Goal: Task Accomplishment & Management: Manage account settings

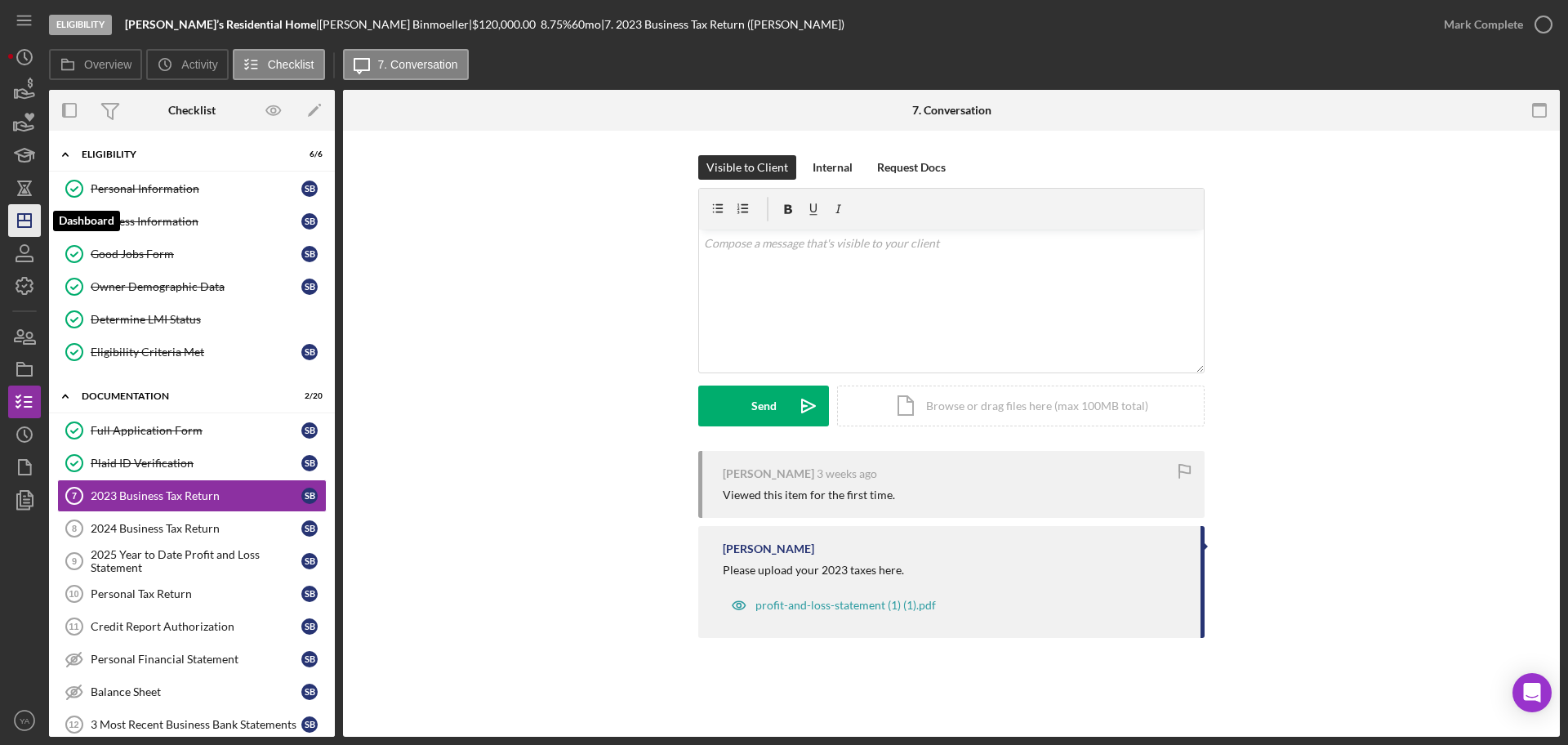
click at [17, 229] on icon "Icon/Dashboard" at bounding box center [24, 220] width 41 height 41
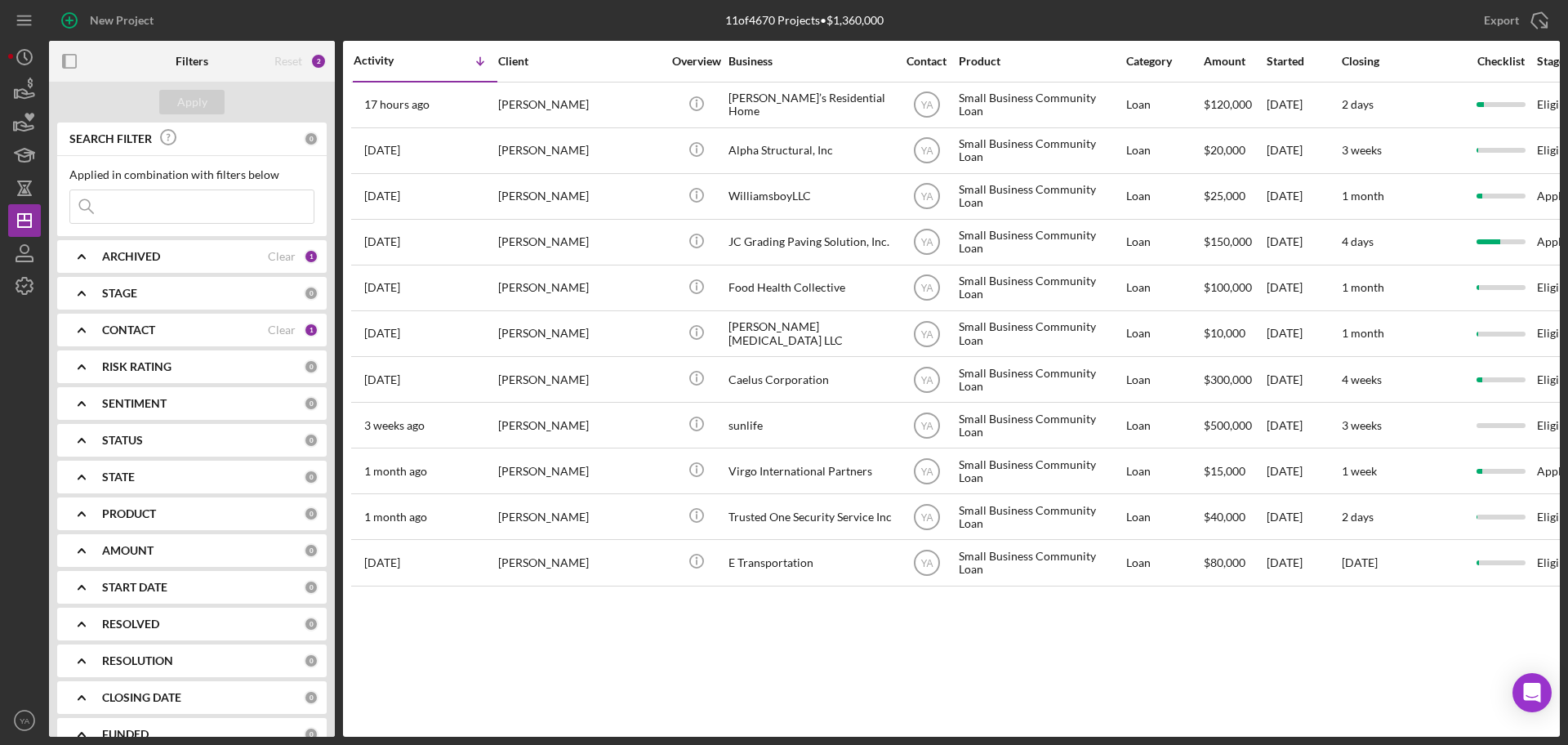
click at [211, 266] on div "ARCHIVED Clear 1" at bounding box center [209, 256] width 216 height 33
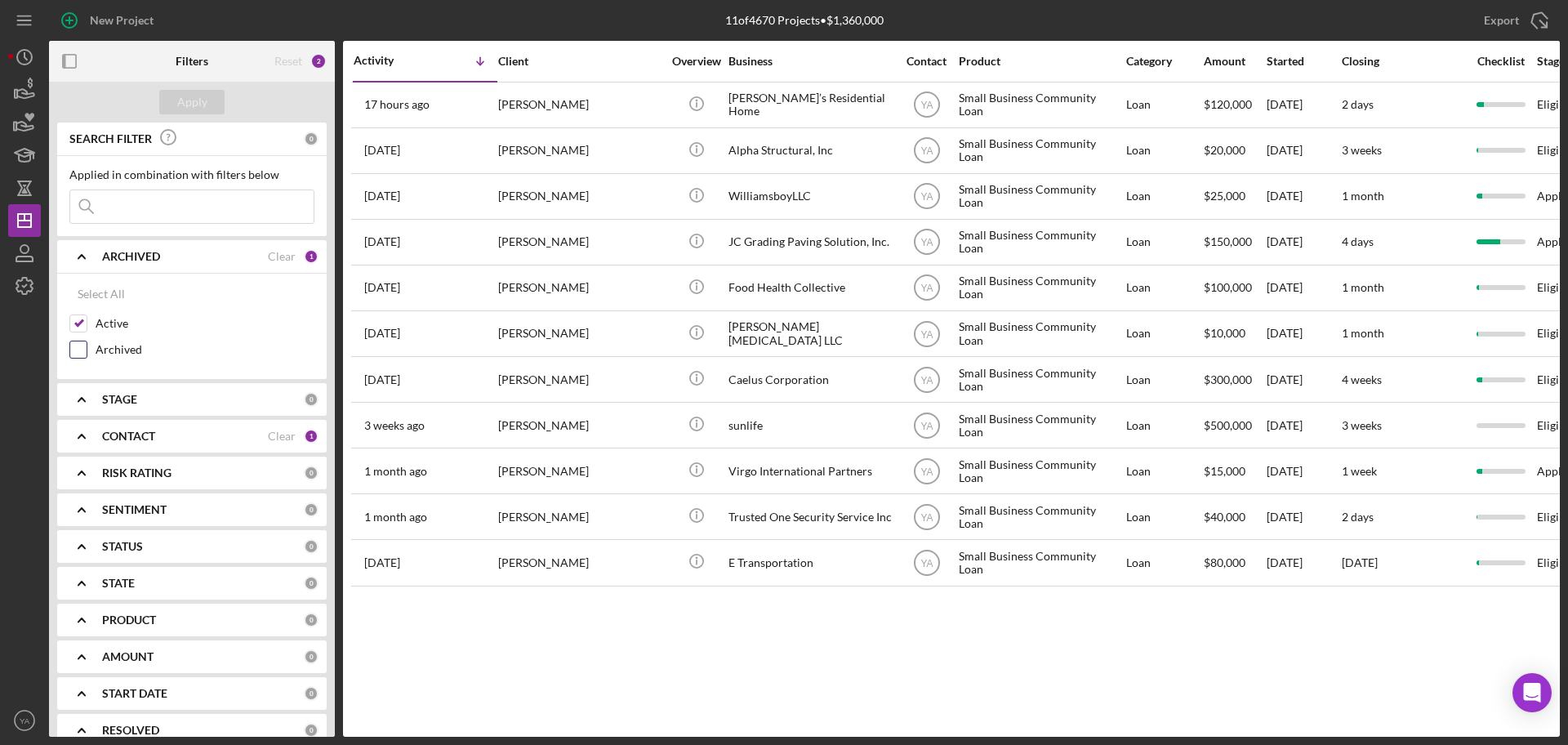
click at [105, 345] on label "Archived" at bounding box center [205, 350] width 219 height 17
click at [87, 345] on input "Archived" at bounding box center [78, 350] width 17 height 17
click at [199, 101] on div "Apply" at bounding box center [192, 102] width 30 height 24
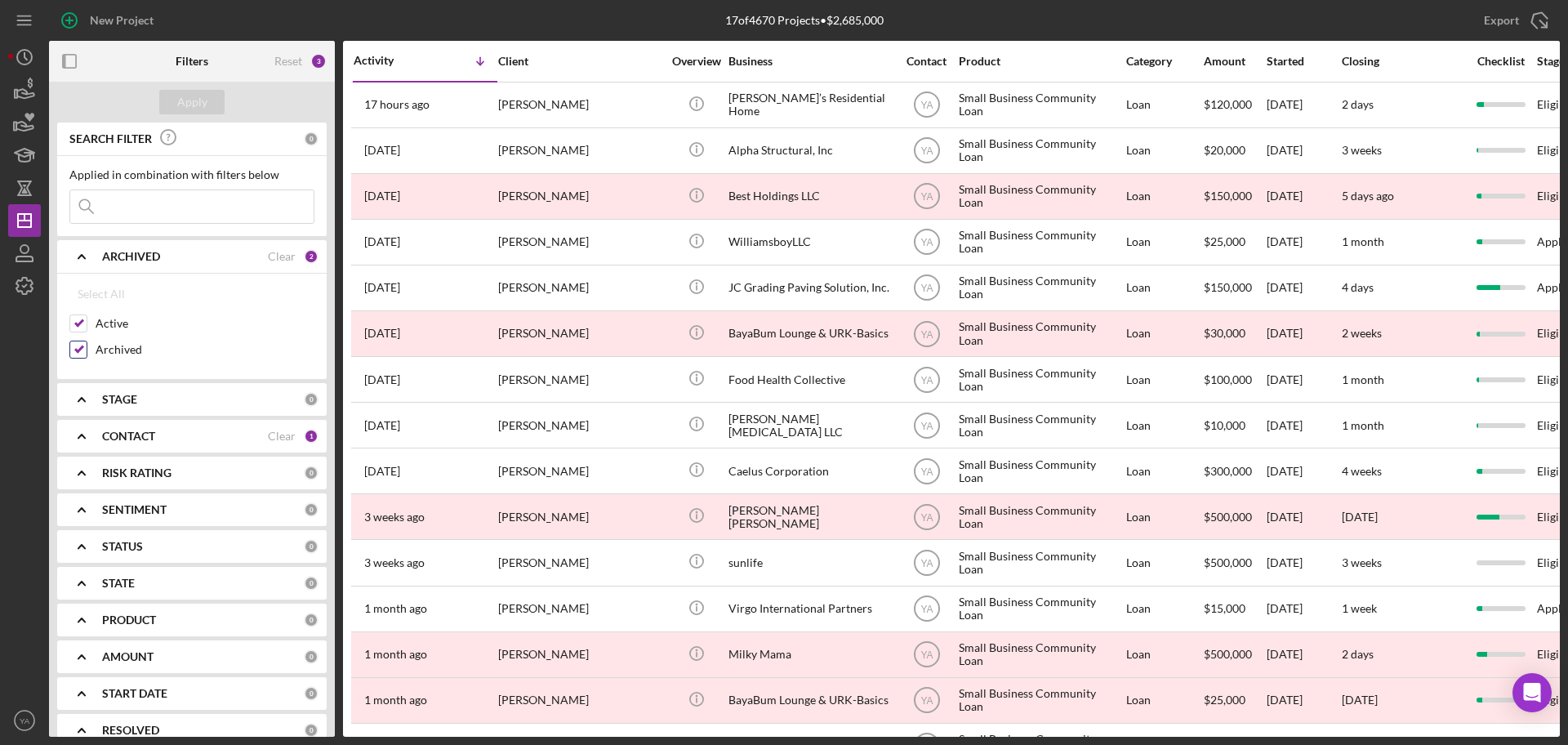
click at [110, 341] on label "Archived" at bounding box center [205, 350] width 219 height 17
click at [87, 341] on input "Archived" at bounding box center [78, 350] width 17 height 17
checkbox input "false"
click at [201, 100] on div "Apply" at bounding box center [192, 102] width 30 height 24
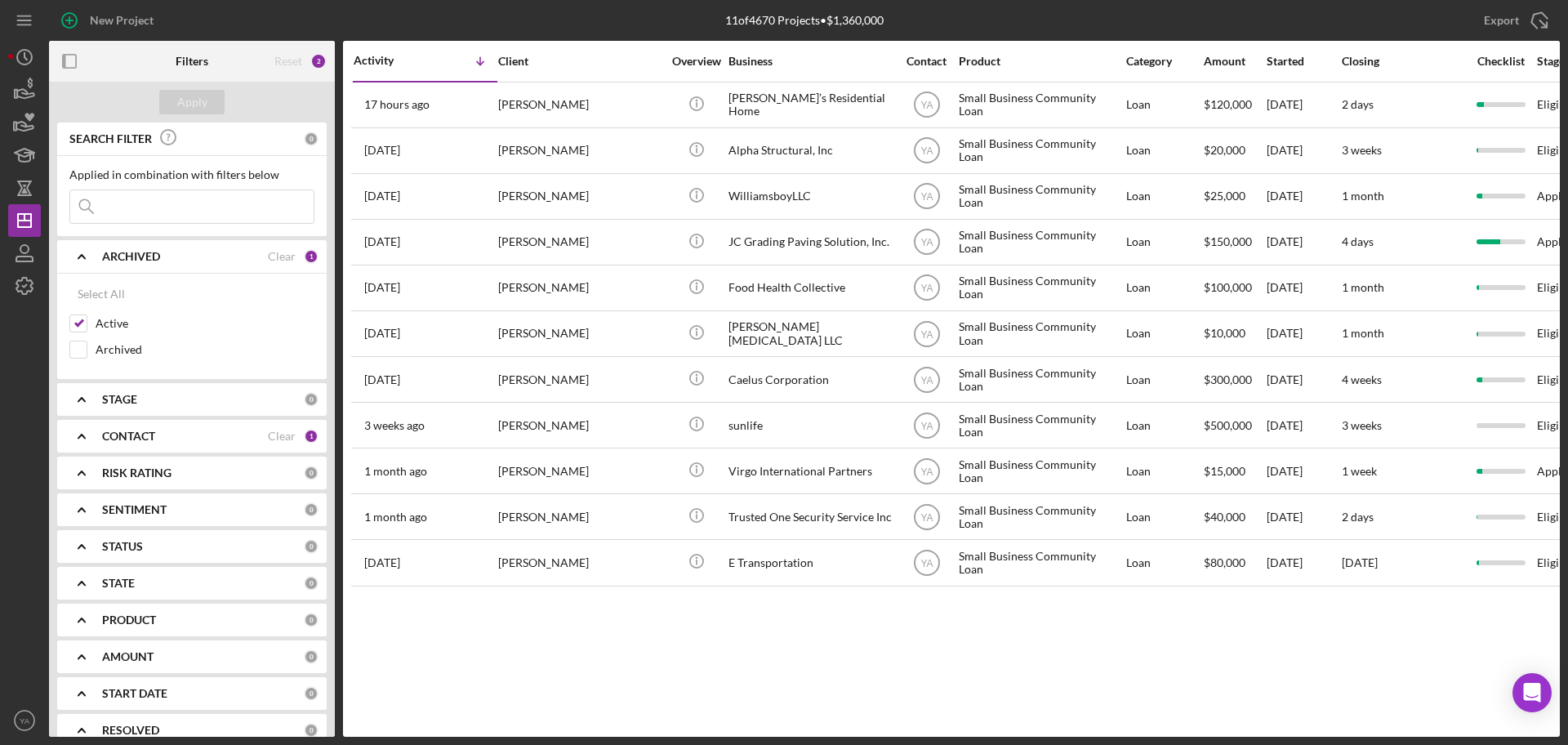
scroll to position [169, 0]
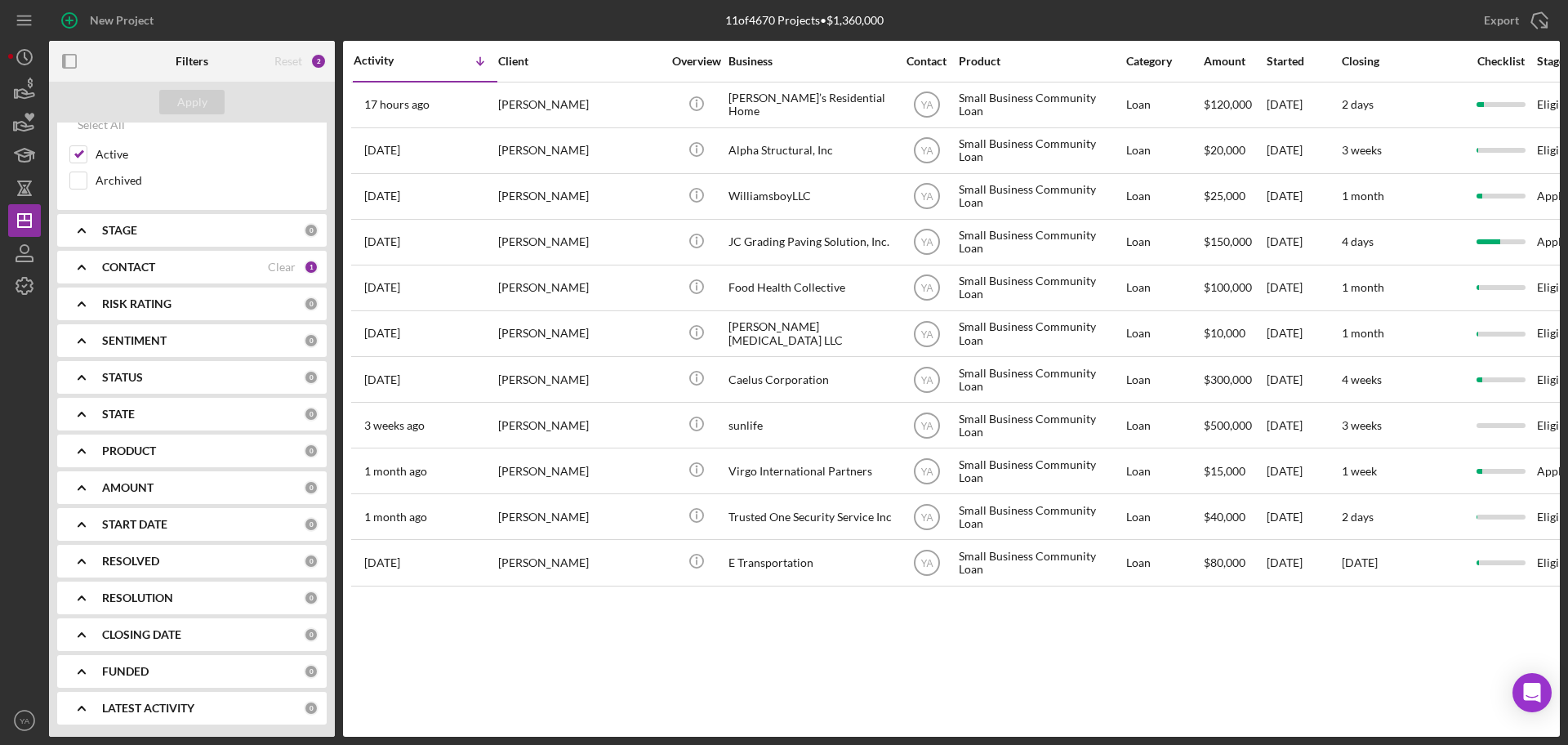
click at [148, 452] on b "PRODUCT" at bounding box center [128, 451] width 54 height 13
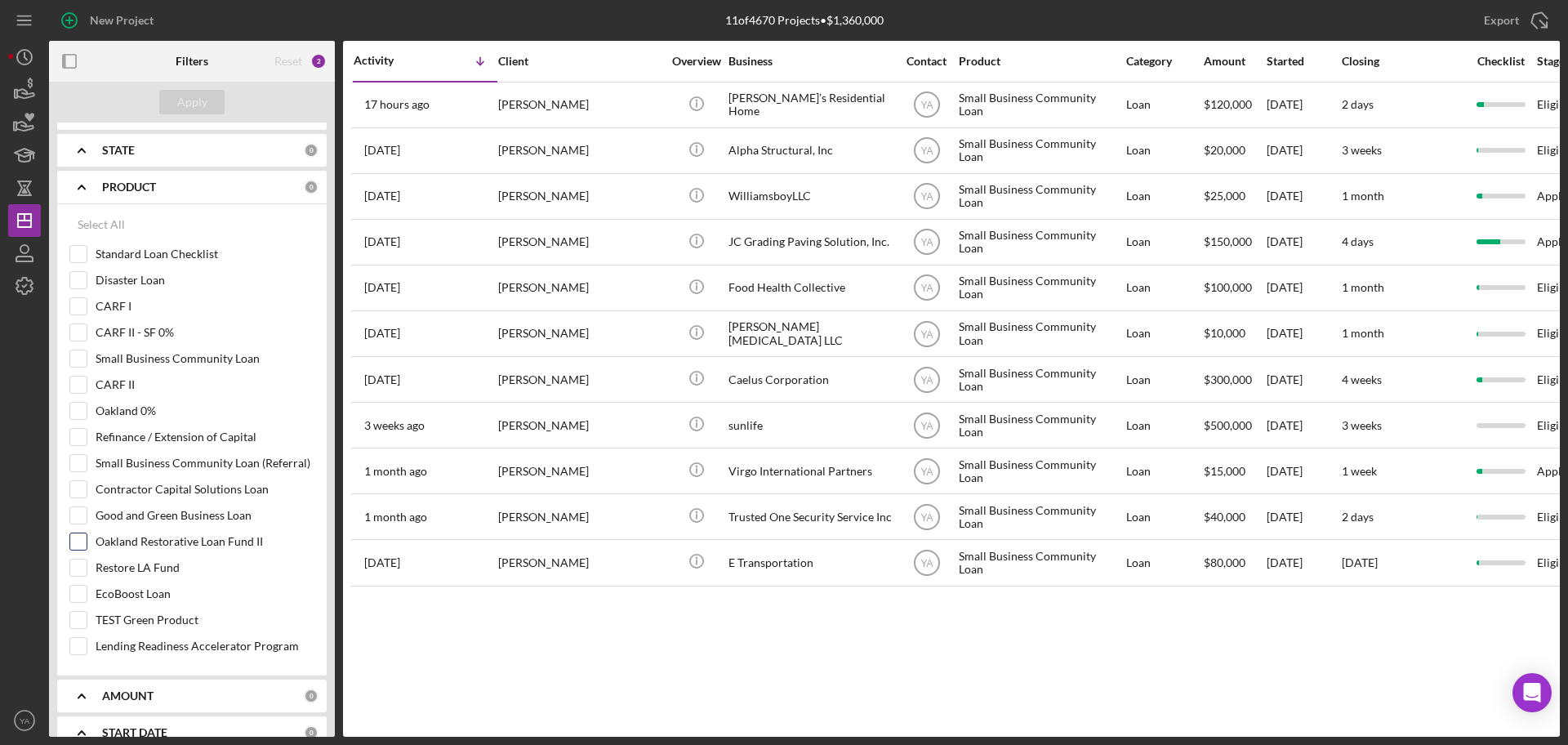
scroll to position [476, 0]
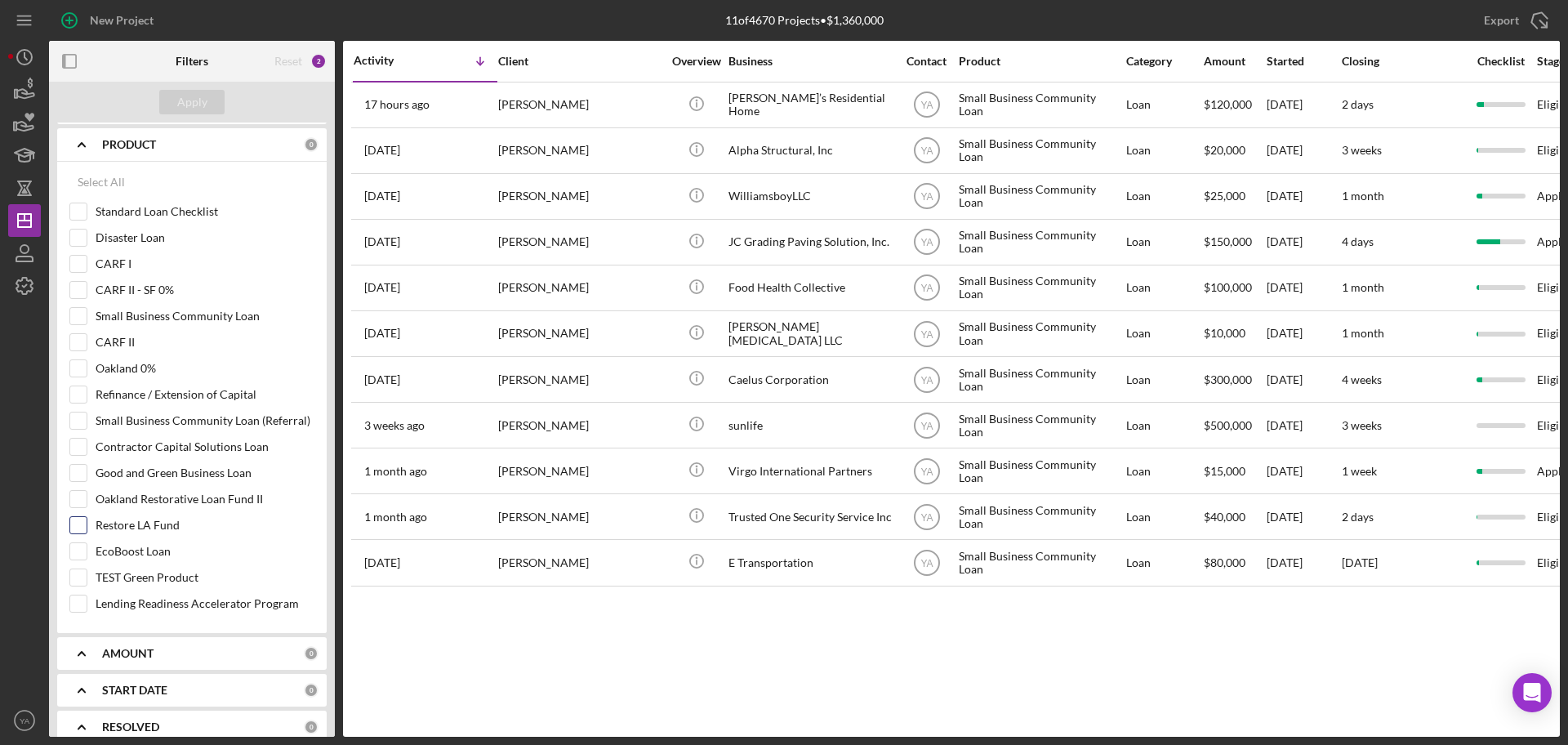
click at [78, 527] on input "Restore LA Fund" at bounding box center [78, 526] width 17 height 17
checkbox input "true"
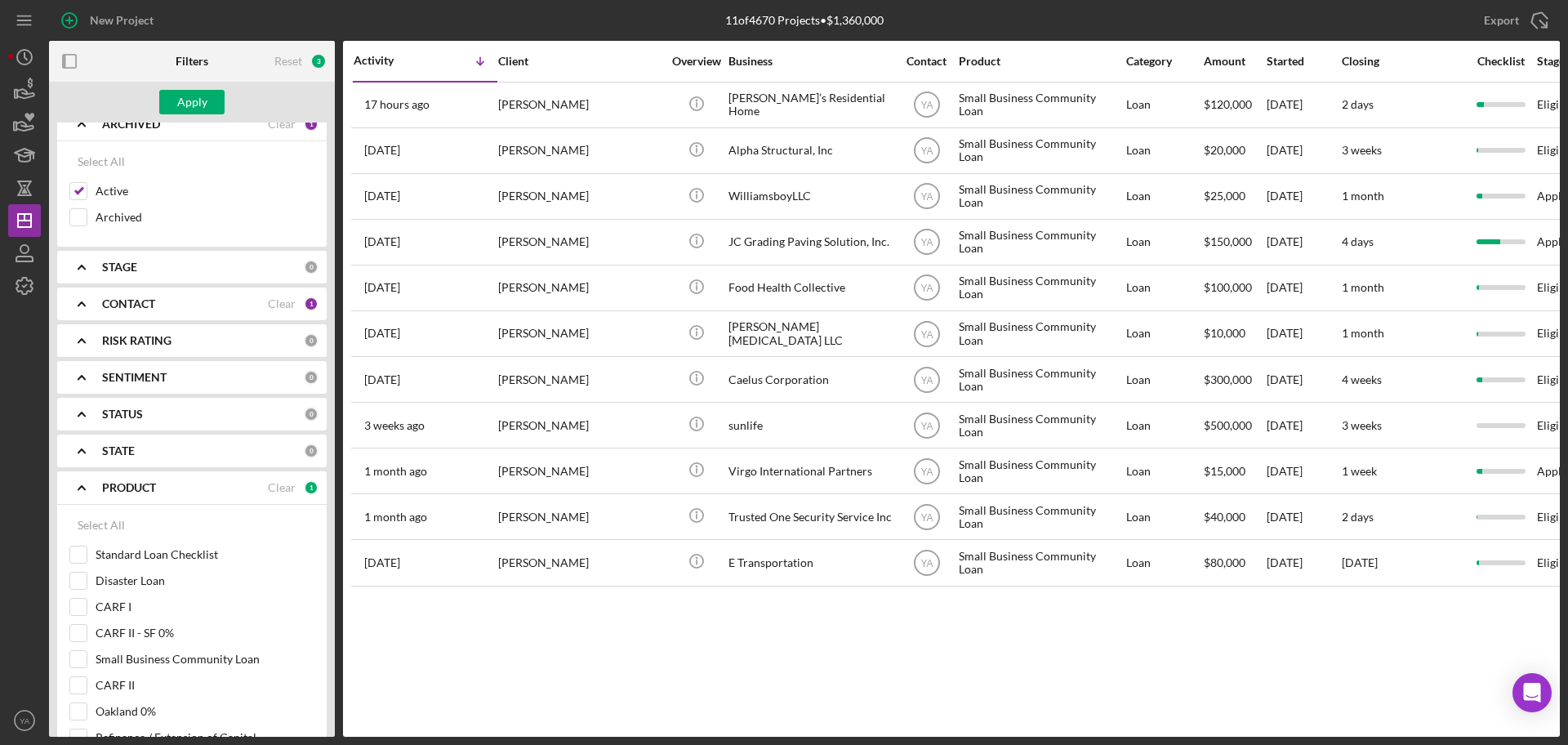
scroll to position [0, 0]
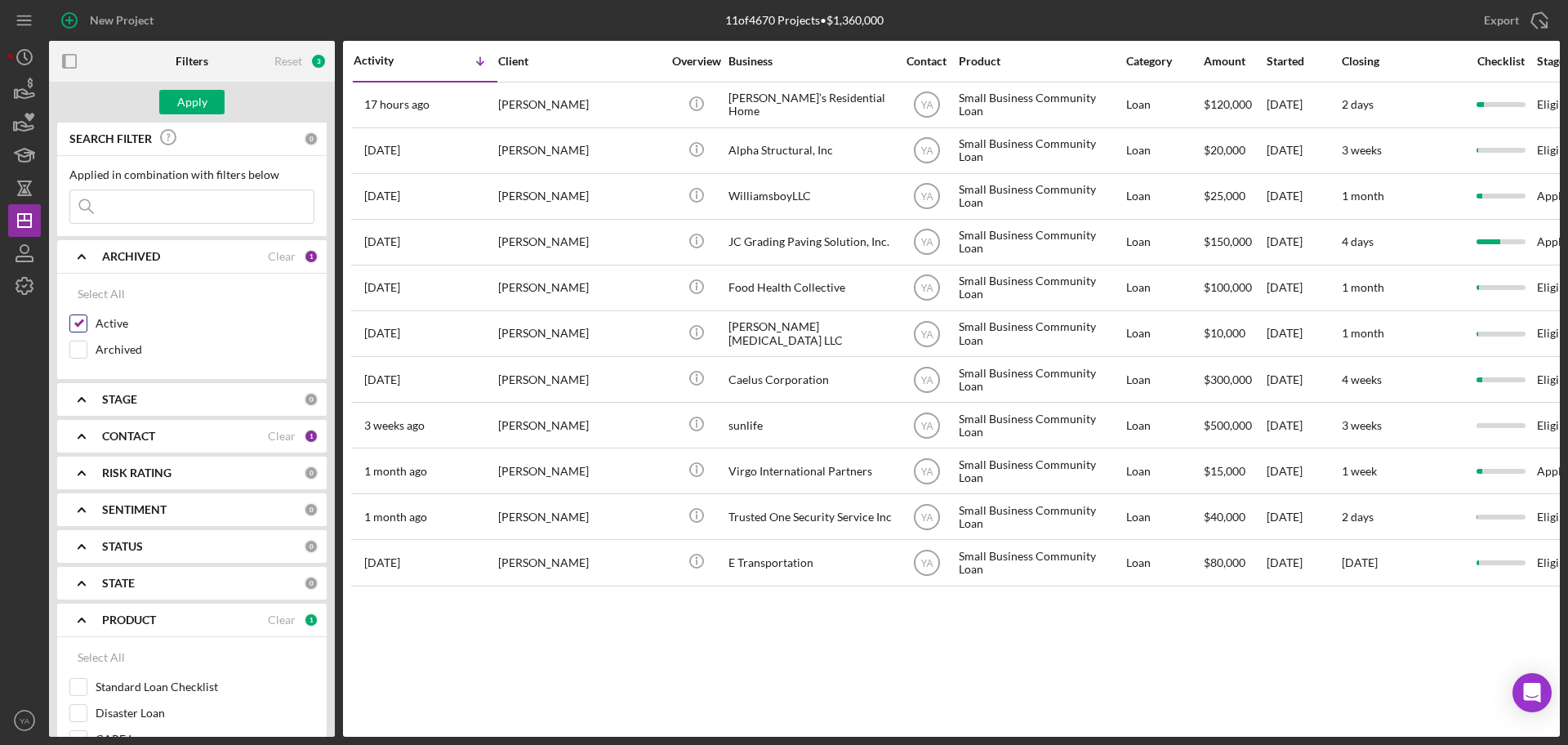
click at [85, 326] on input "Active" at bounding box center [78, 324] width 17 height 17
checkbox input "false"
click at [193, 107] on div "Apply" at bounding box center [192, 102] width 30 height 24
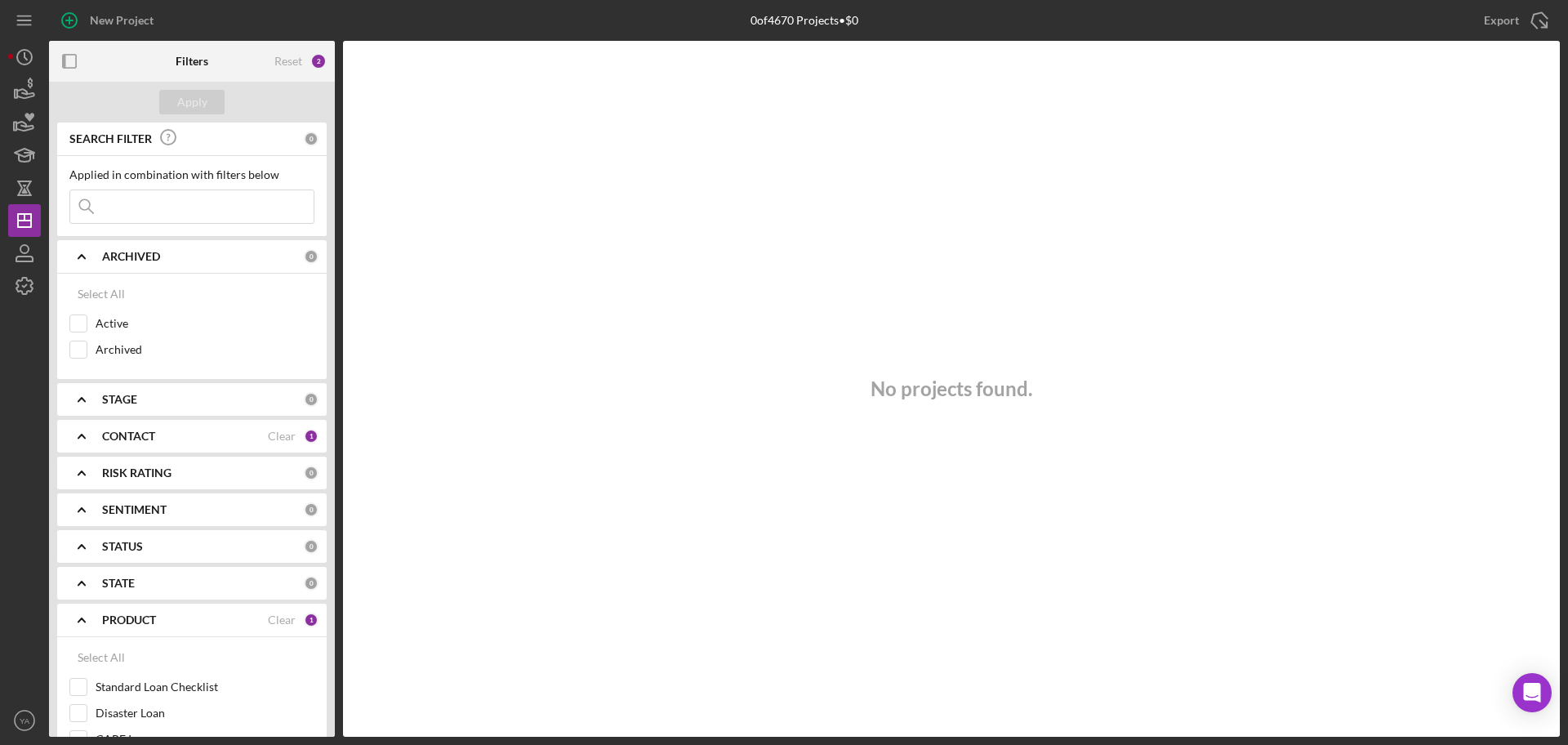
click at [149, 431] on b "CONTACT" at bounding box center [128, 436] width 53 height 13
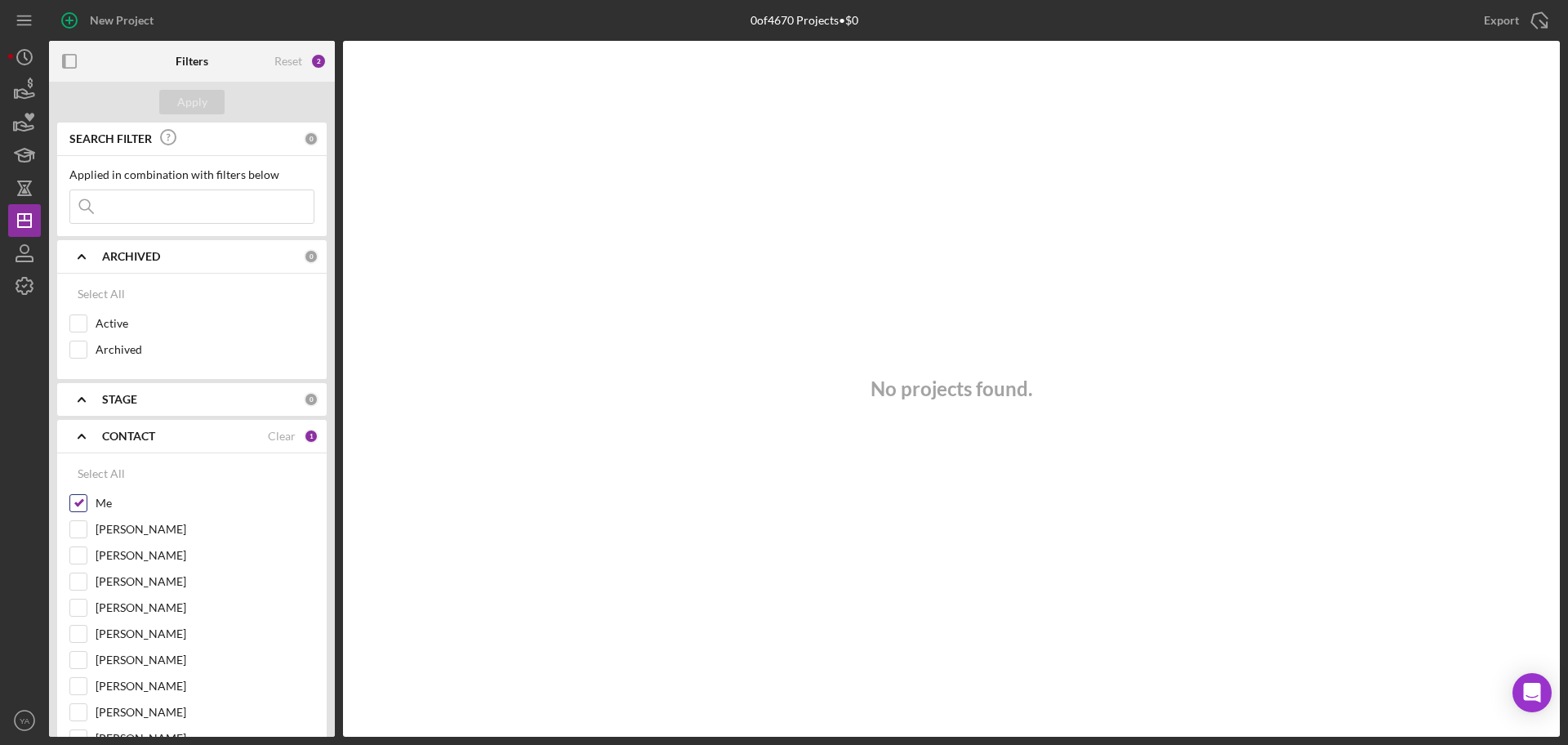
click at [97, 504] on label "Me" at bounding box center [205, 503] width 219 height 17
click at [87, 504] on input "Me" at bounding box center [78, 503] width 17 height 17
checkbox input "false"
click at [202, 113] on div "Apply" at bounding box center [192, 102] width 286 height 41
click at [198, 99] on div "Apply" at bounding box center [192, 102] width 30 height 24
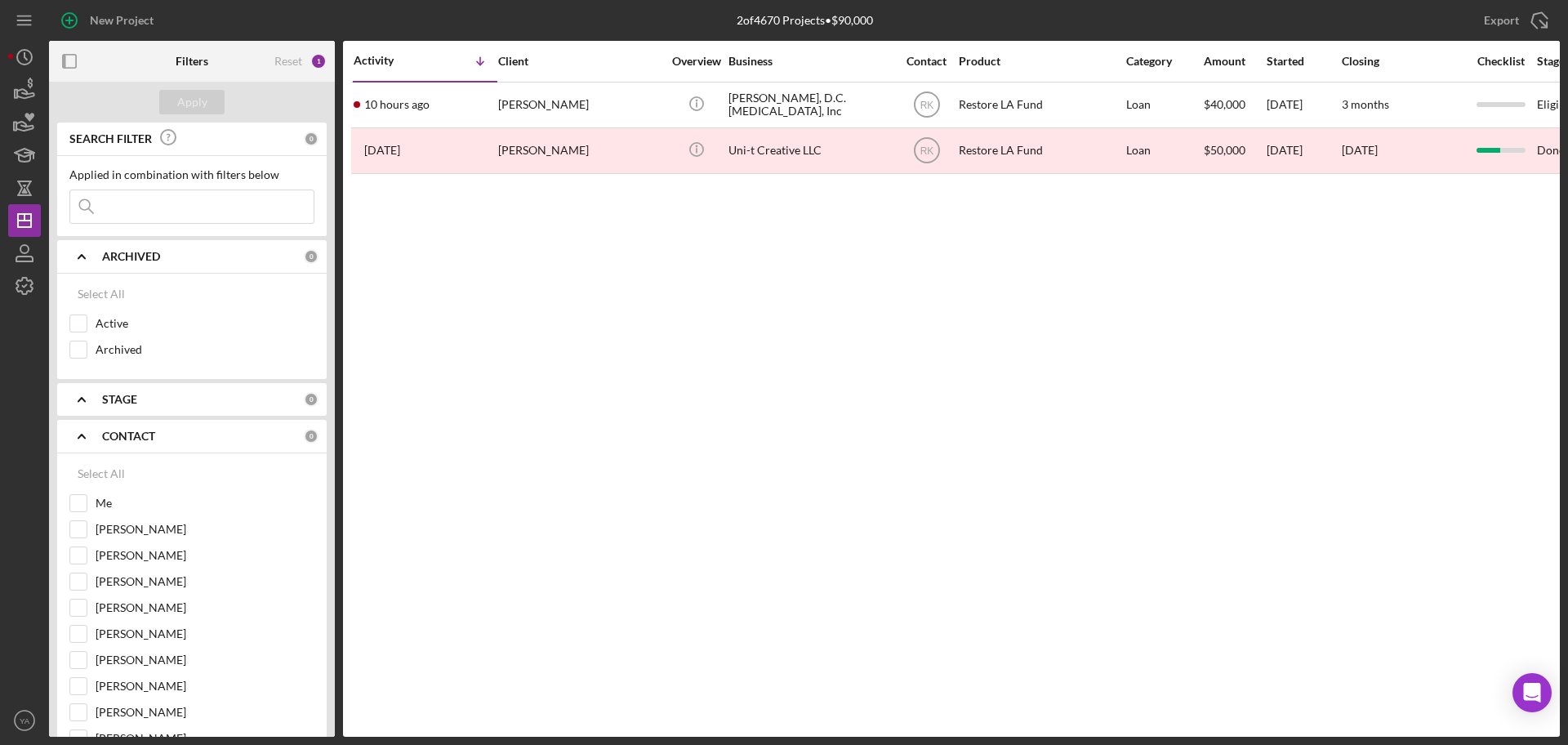
click at [922, 711] on div "Activity Icon/Table Sort Arrow Client Overview Business Contact Product Categor…" at bounding box center [951, 389] width 1217 height 696
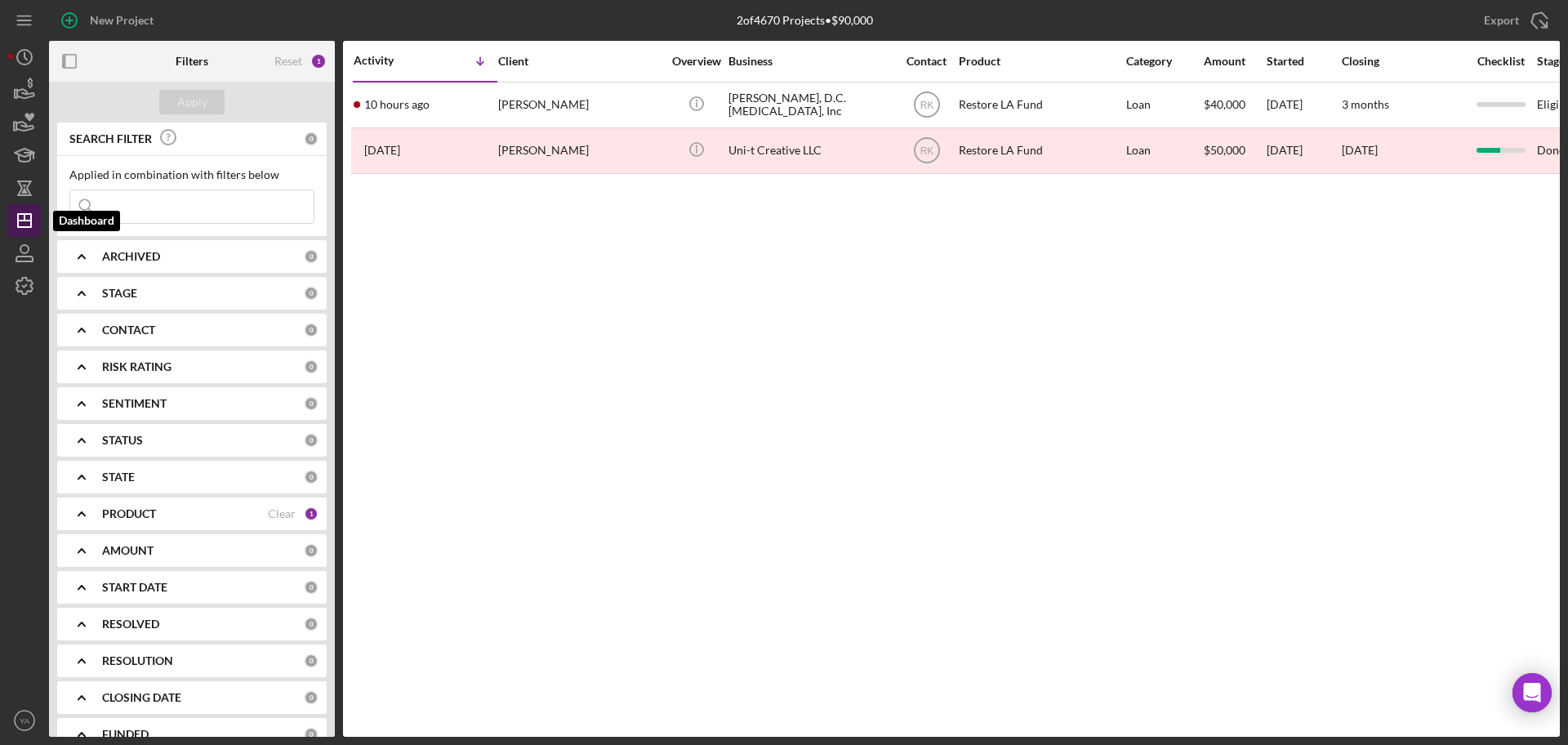
click at [18, 215] on polygon "button" at bounding box center [25, 221] width 13 height 13
click at [15, 208] on icon "Icon/Dashboard" at bounding box center [24, 220] width 41 height 41
click at [24, 220] on line "button" at bounding box center [24, 218] width 0 height 7
click at [138, 335] on b "CONTACT" at bounding box center [128, 330] width 53 height 13
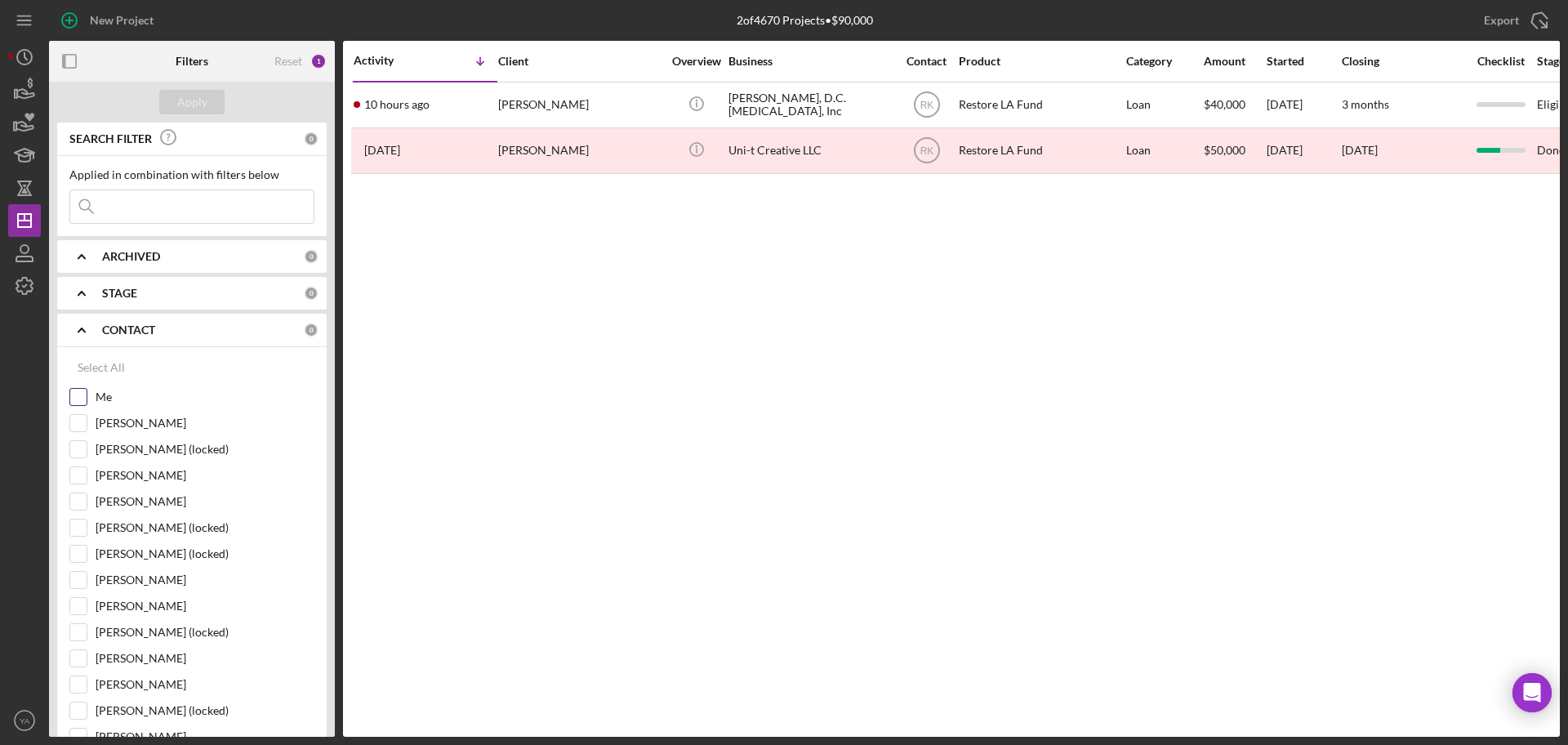
click at [98, 395] on label "Me" at bounding box center [205, 397] width 219 height 17
click at [87, 395] on input "Me" at bounding box center [78, 397] width 17 height 17
checkbox input "true"
click at [199, 107] on div "Apply" at bounding box center [192, 102] width 30 height 24
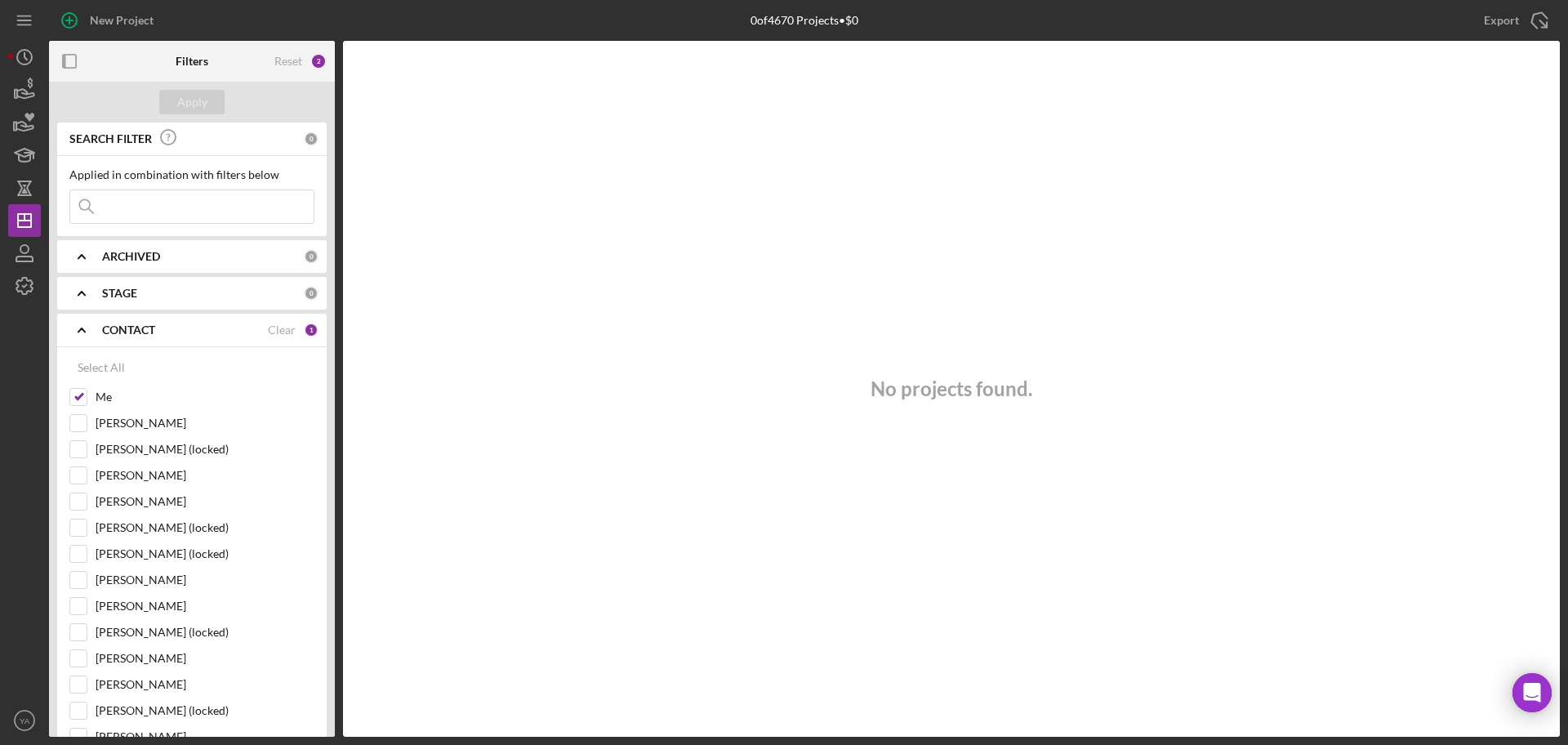
click at [117, 331] on b "CONTACT" at bounding box center [128, 330] width 53 height 13
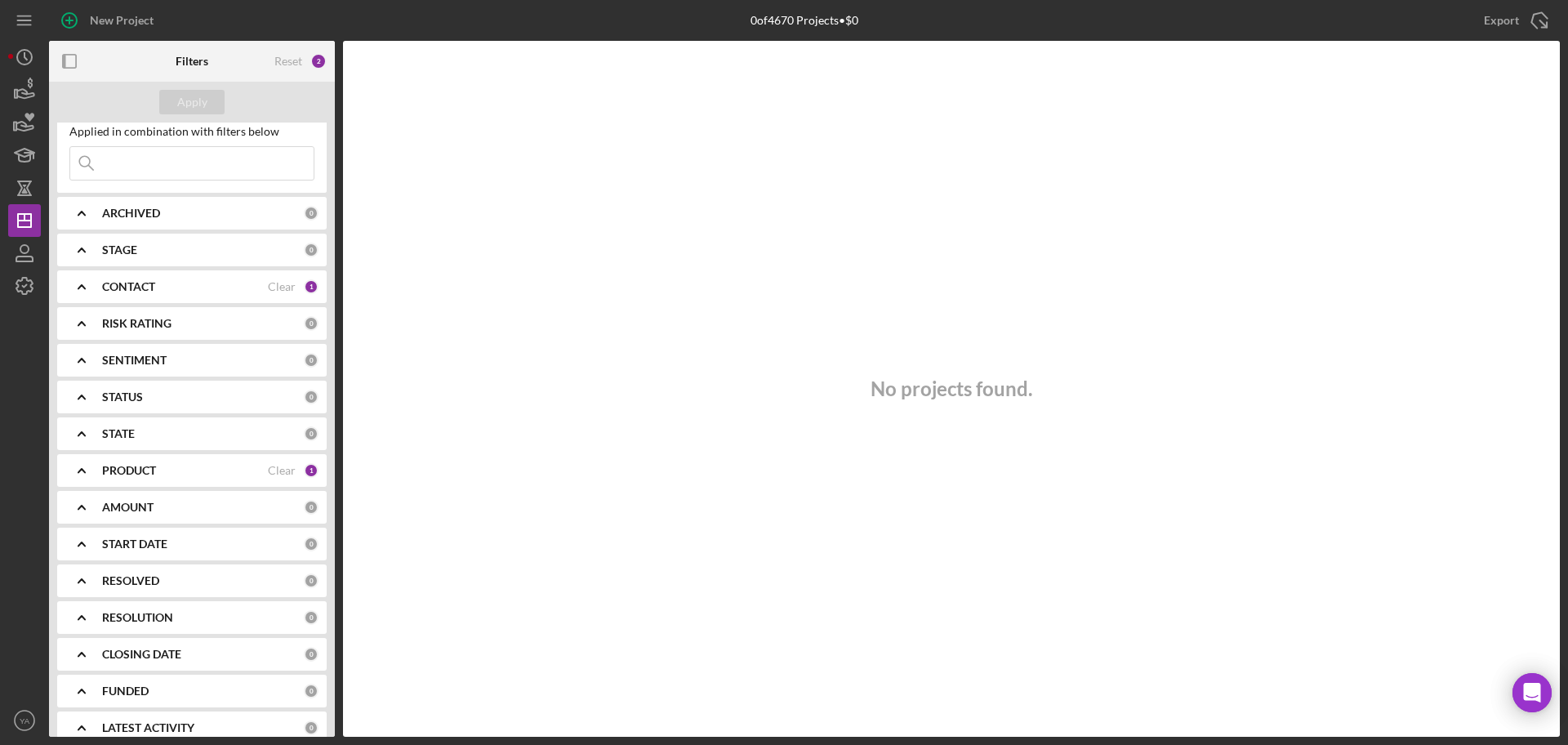
scroll to position [63, 0]
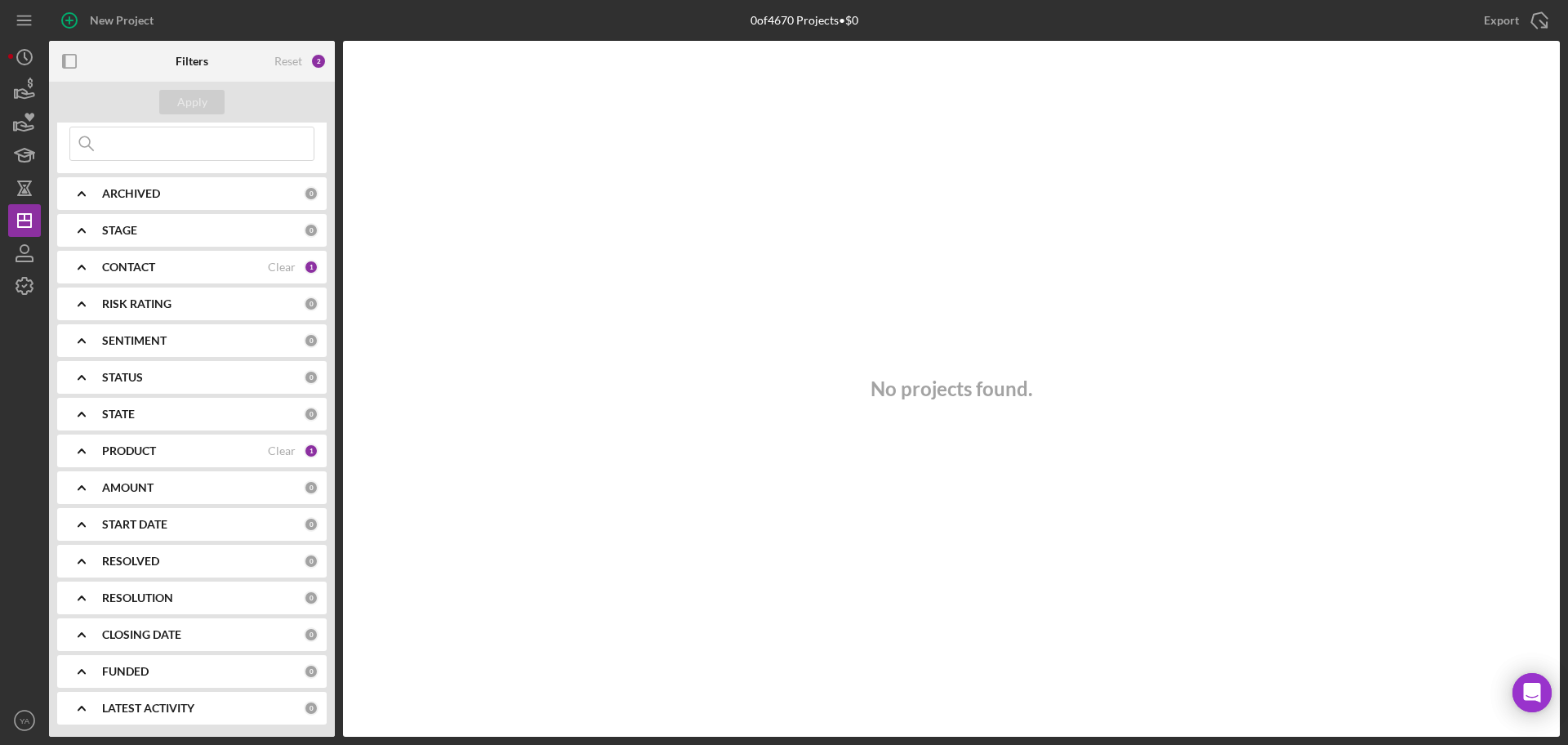
click at [156, 452] on b "PRODUCT" at bounding box center [128, 451] width 54 height 13
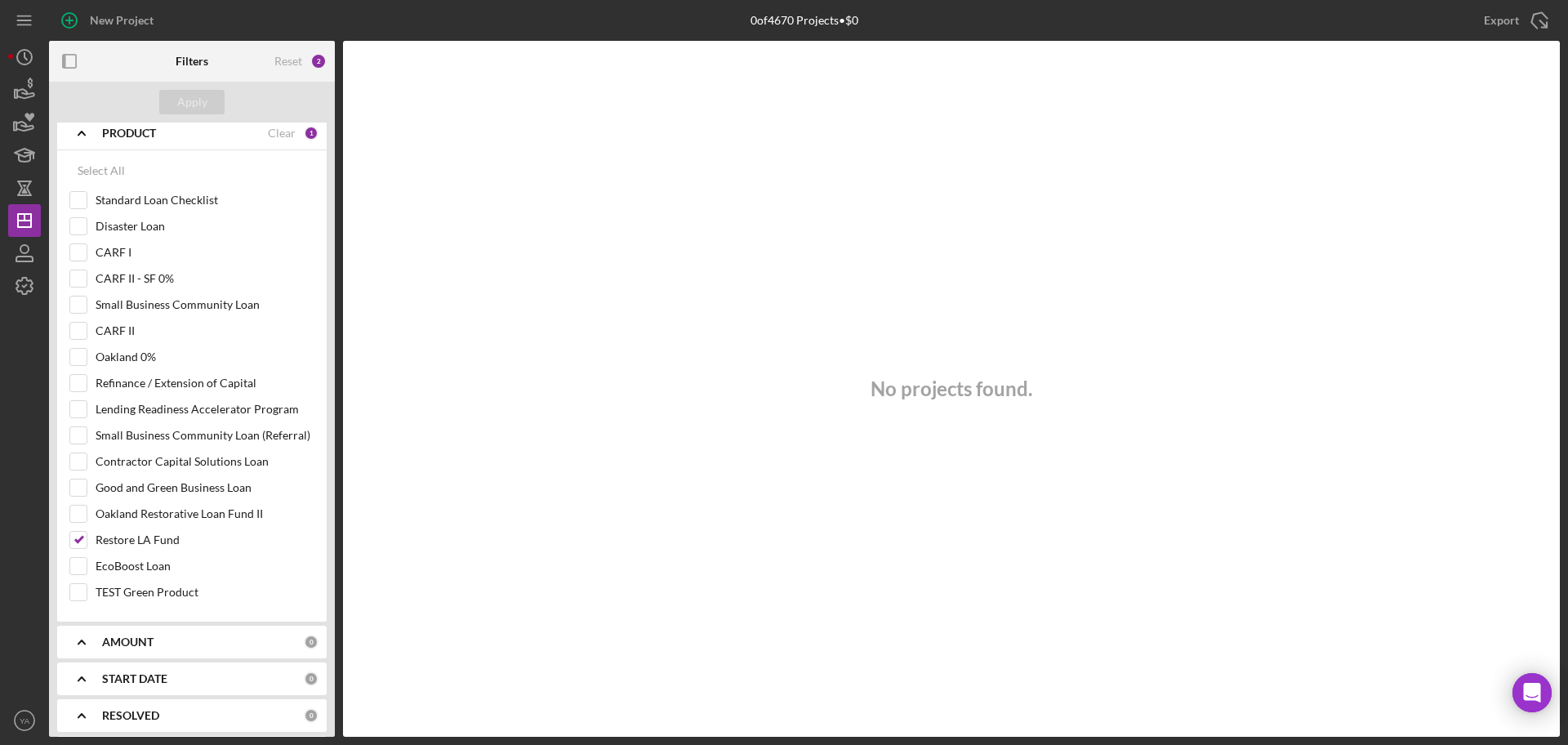
scroll to position [535, 0]
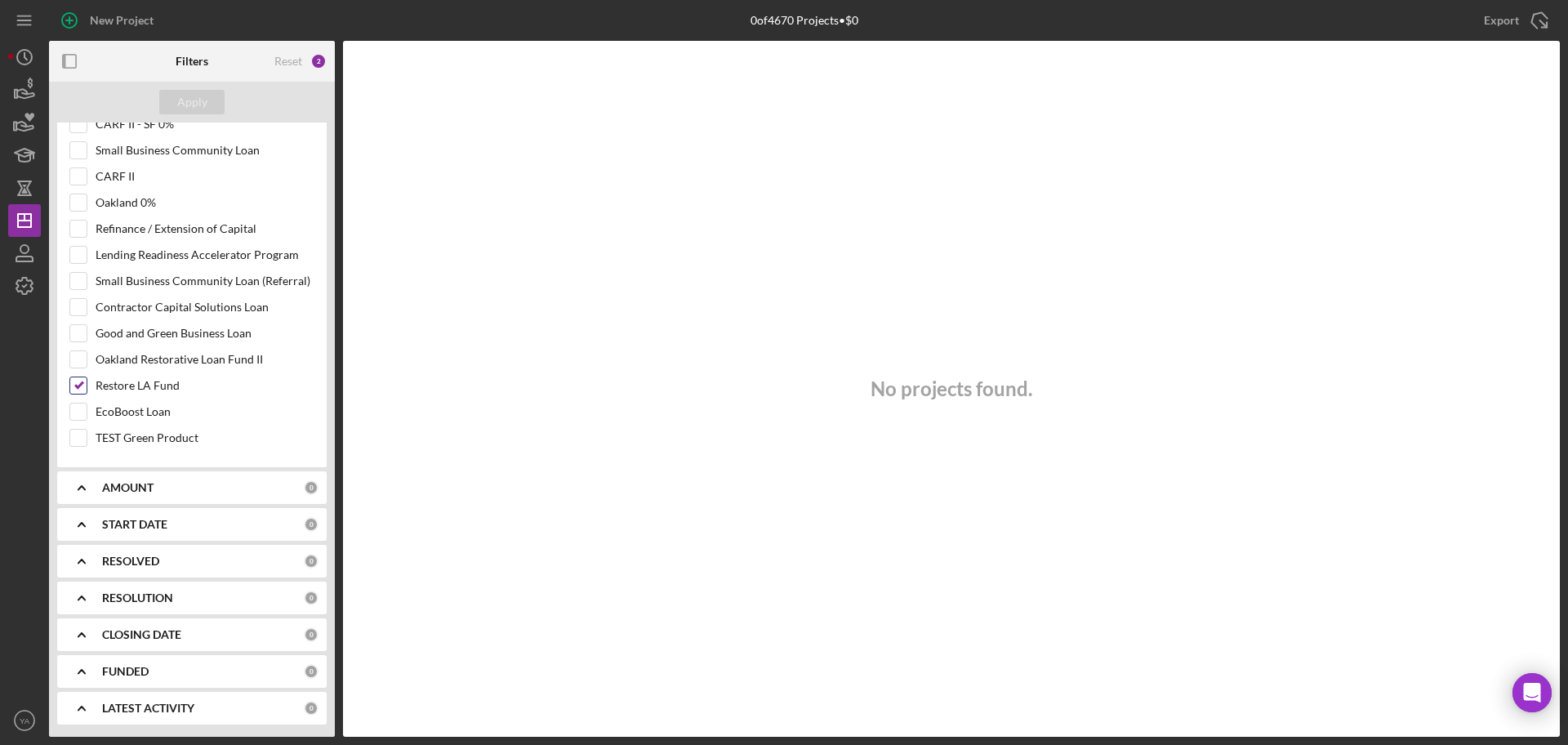
click at [74, 387] on input "Restore LA Fund" at bounding box center [78, 385] width 17 height 17
checkbox input "false"
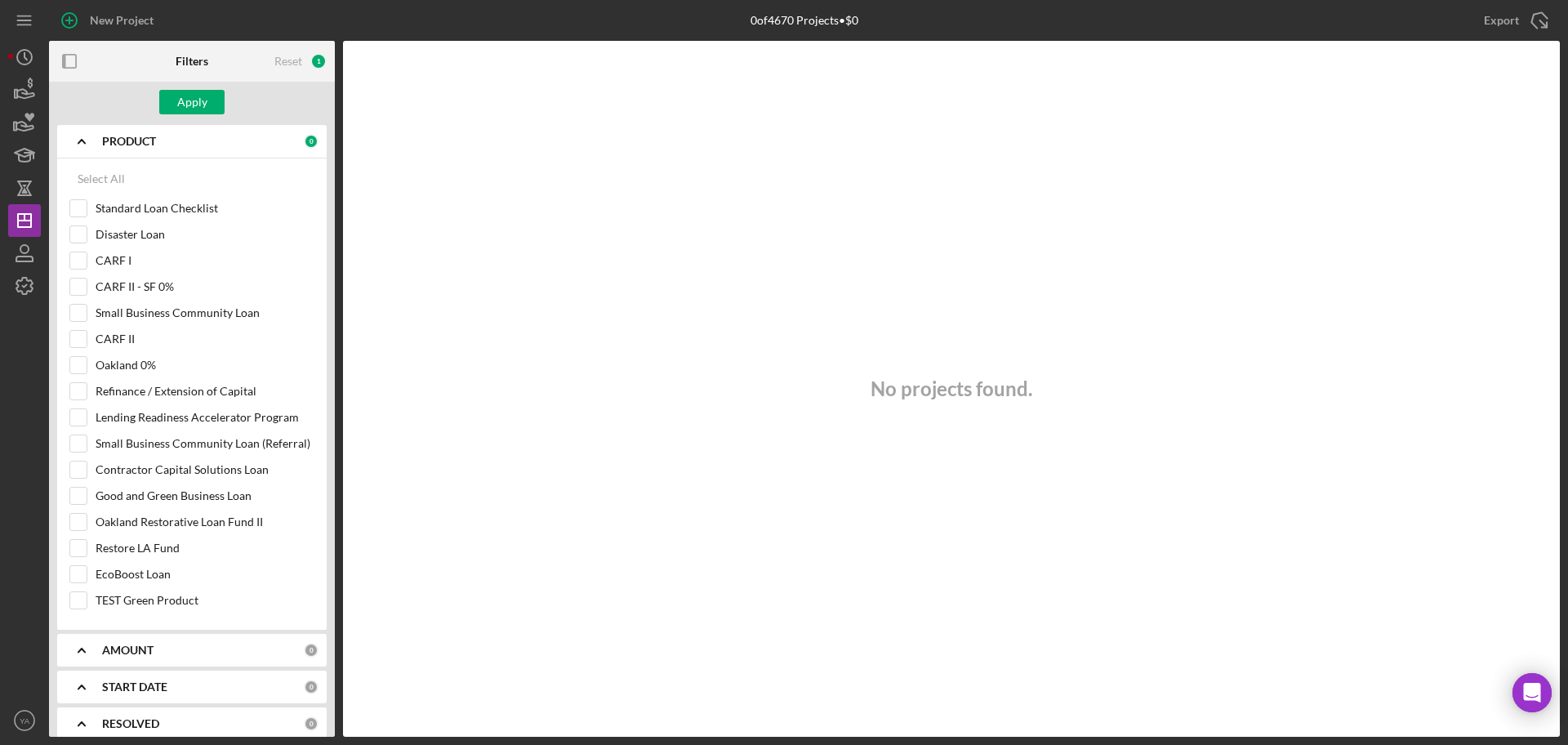
scroll to position [127, 0]
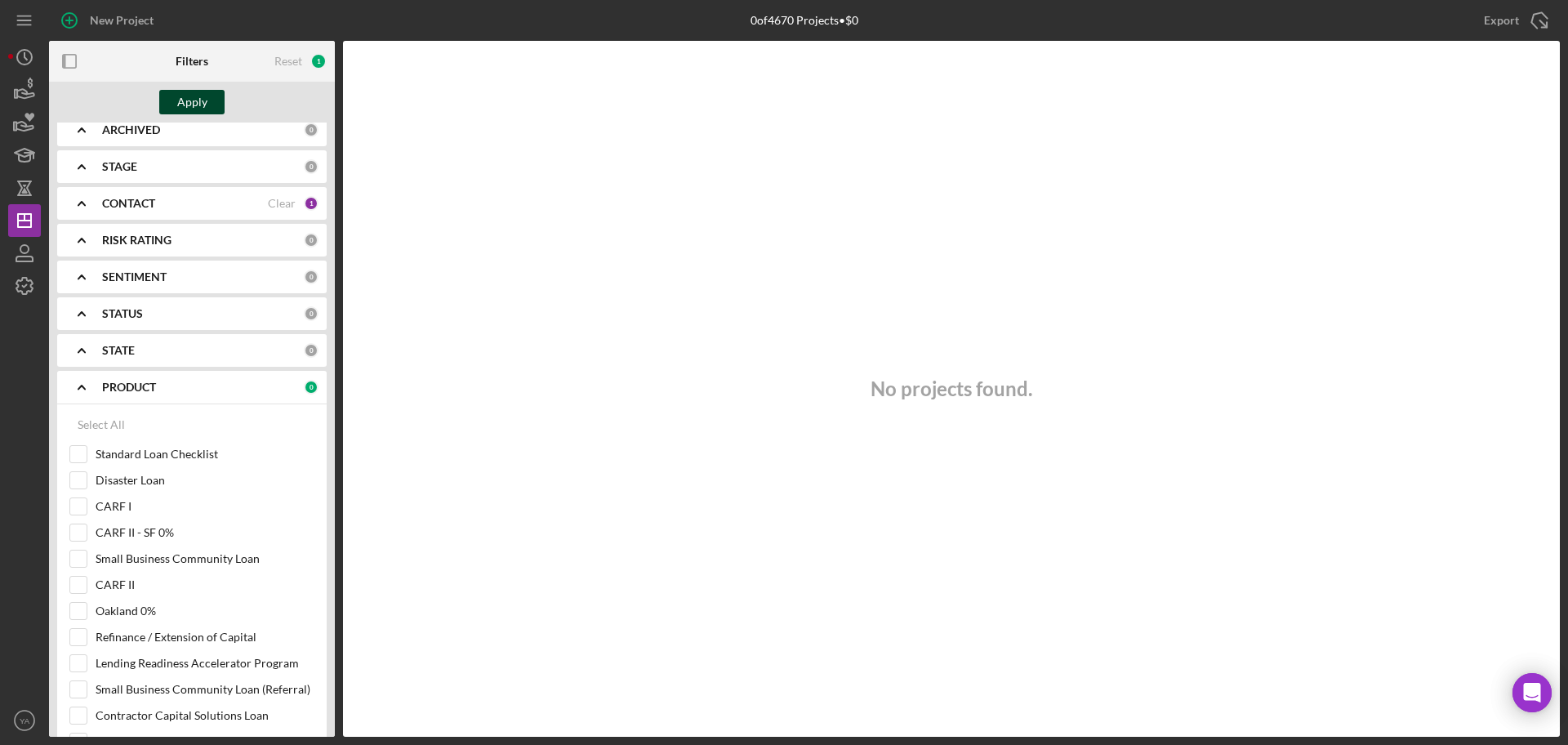
click at [205, 96] on div "Apply" at bounding box center [192, 102] width 30 height 24
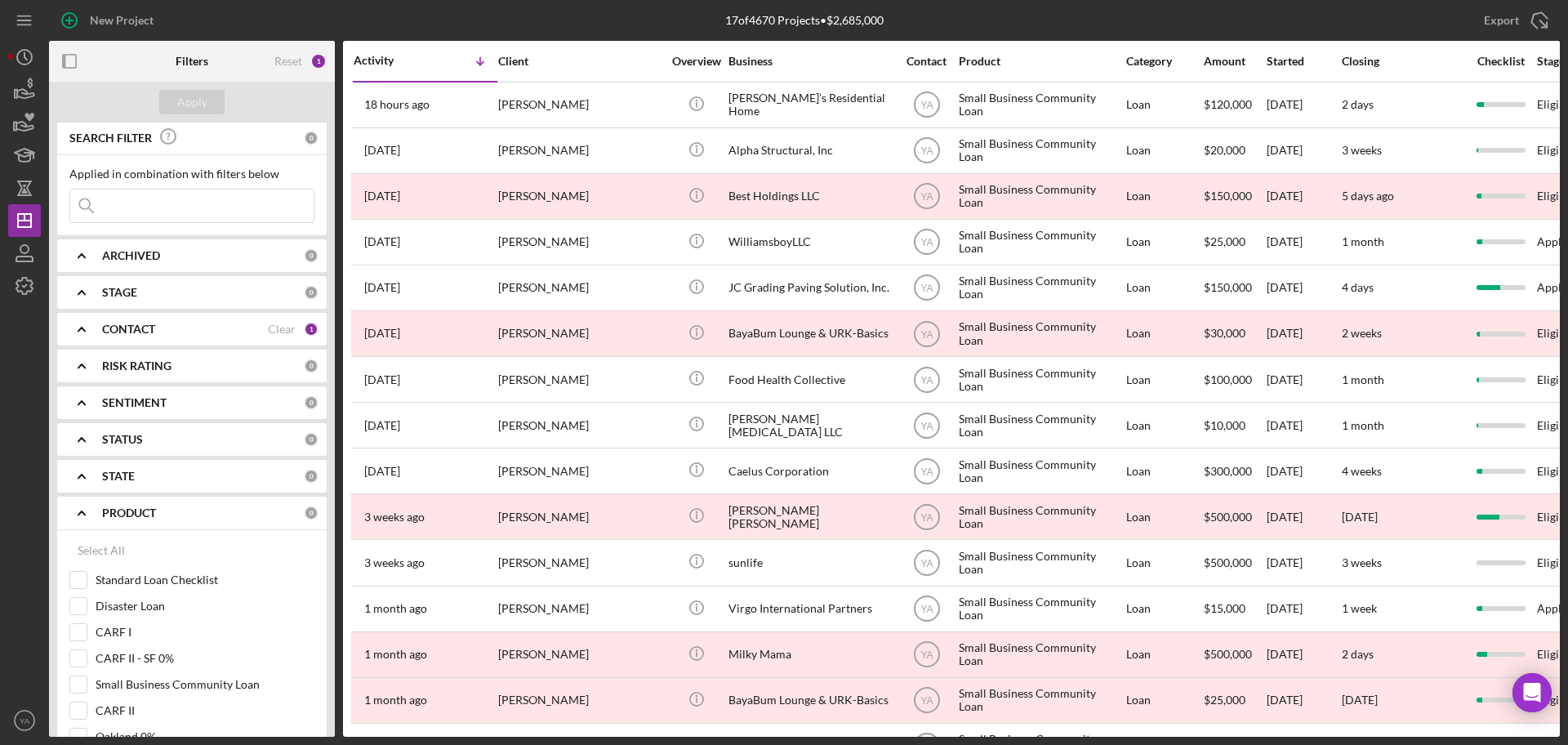
scroll to position [0, 0]
click at [155, 262] on b "ARCHIVED" at bounding box center [131, 257] width 58 height 13
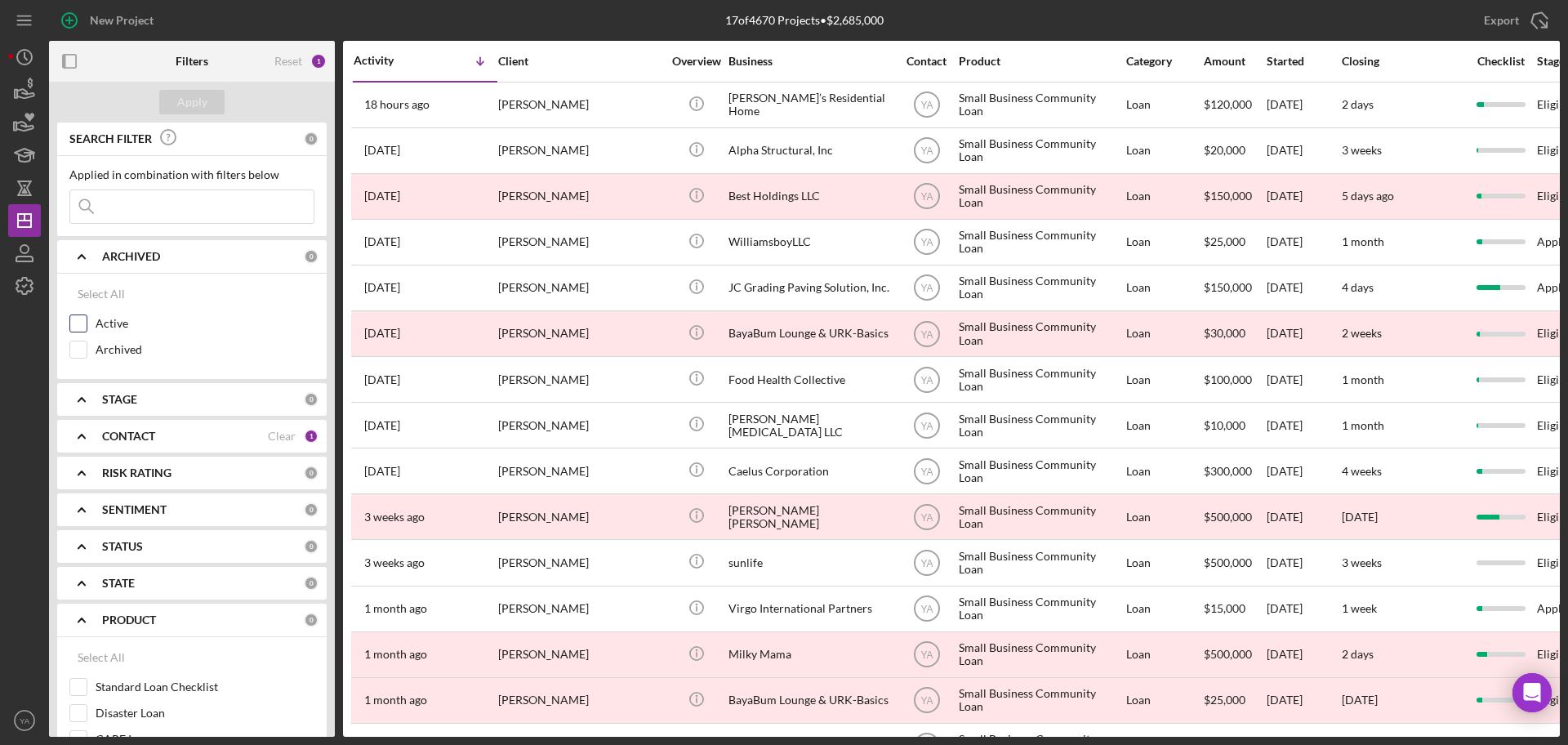
click at [88, 332] on div "Active" at bounding box center [192, 327] width 245 height 26
click at [81, 326] on input "Active" at bounding box center [78, 324] width 17 height 17
checkbox input "true"
click at [192, 95] on div "Apply" at bounding box center [192, 102] width 30 height 24
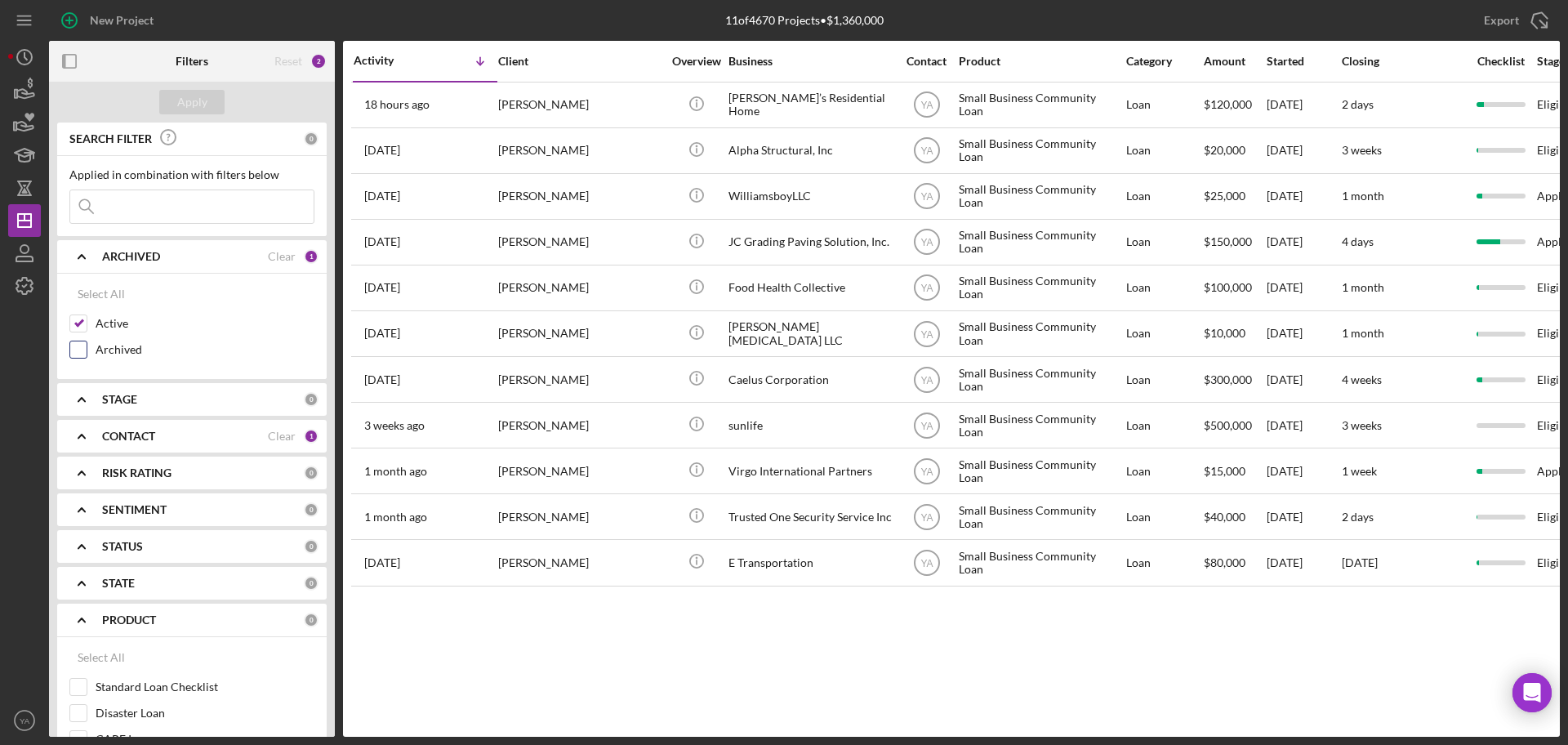
click at [83, 353] on input "Archived" at bounding box center [78, 350] width 17 height 17
checkbox input "true"
click at [169, 106] on button "Apply" at bounding box center [192, 102] width 65 height 24
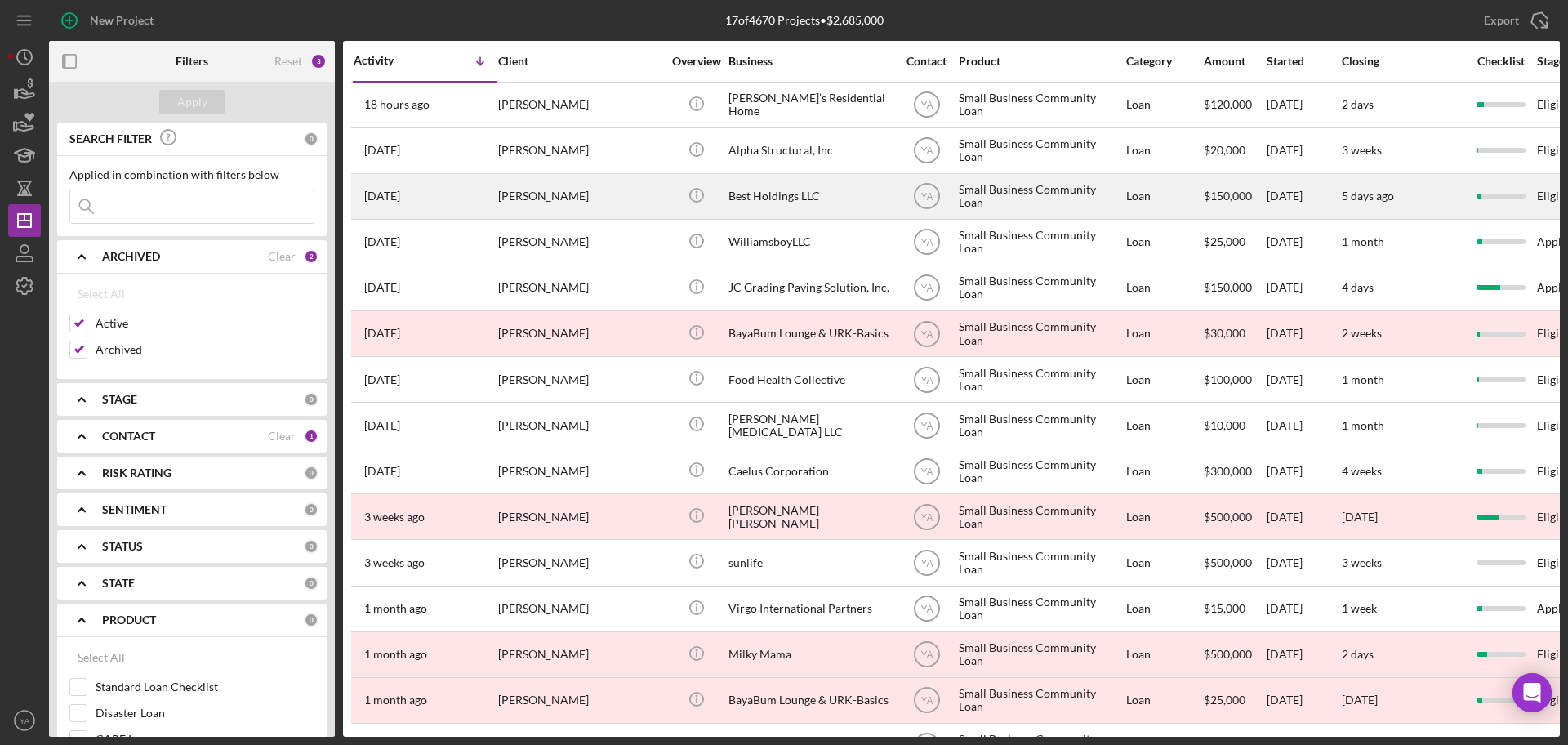
click at [818, 190] on div "Best Holdings LLC" at bounding box center [810, 197] width 163 height 43
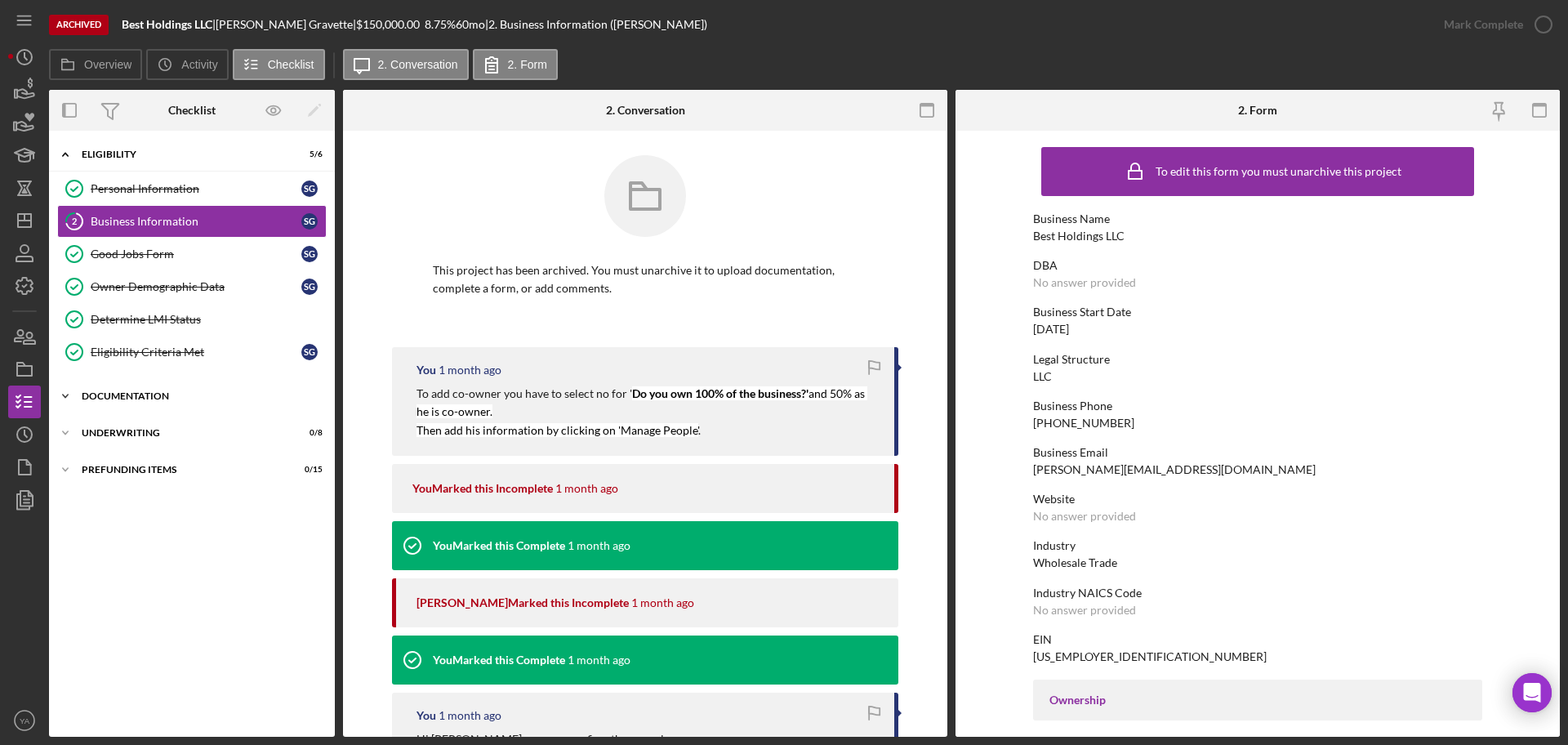
click at [183, 393] on div "Documentation" at bounding box center [198, 396] width 233 height 10
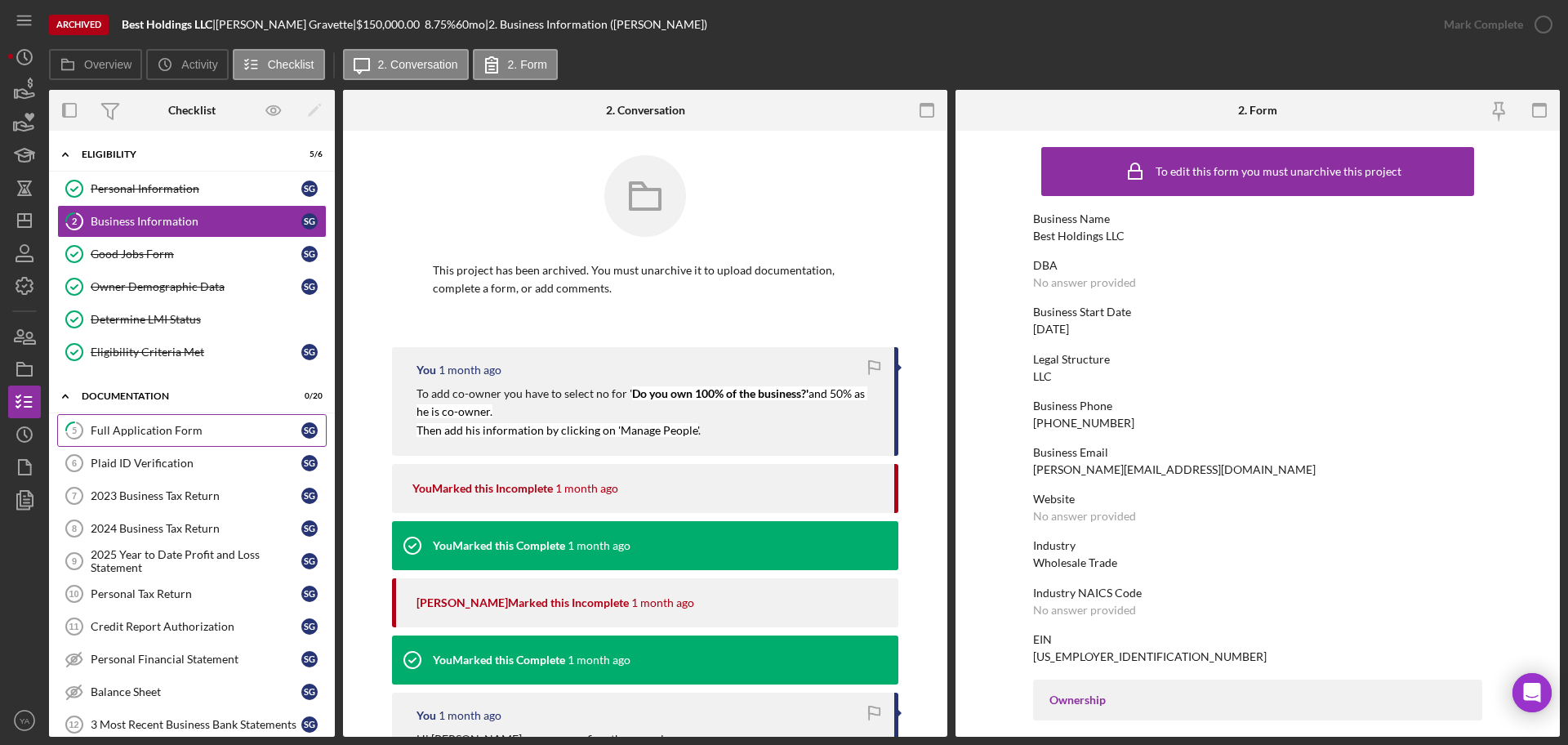
click at [178, 433] on div "Full Application Form" at bounding box center [196, 430] width 211 height 13
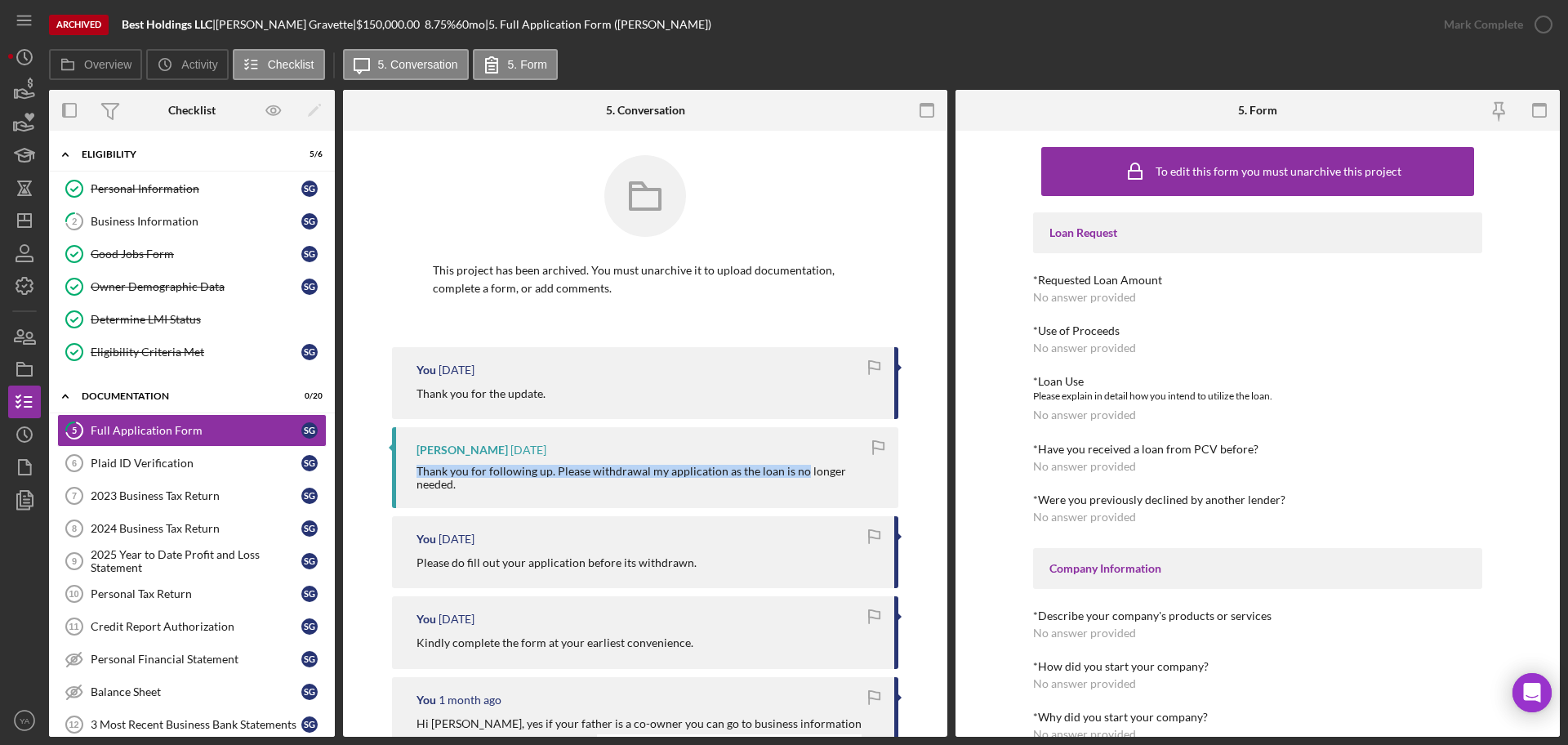
drag, startPoint x: 410, startPoint y: 471, endPoint x: 795, endPoint y: 485, distance: 385.3
click at [795, 485] on div "Shannon Gravette 1 day ago Thank you for following up. Please withdrawal my app…" at bounding box center [645, 467] width 506 height 80
click at [797, 465] on div "Thank you for following up. Please withdrawal my application as the loan is no …" at bounding box center [649, 477] width 465 height 26
click at [699, 472] on div "Thank you for following up. Please withdrawal my application as the loan is no …" at bounding box center [649, 477] width 465 height 26
click at [652, 471] on div "Thank you for following up. Please withdrawal my application as the loan is no …" at bounding box center [649, 477] width 465 height 26
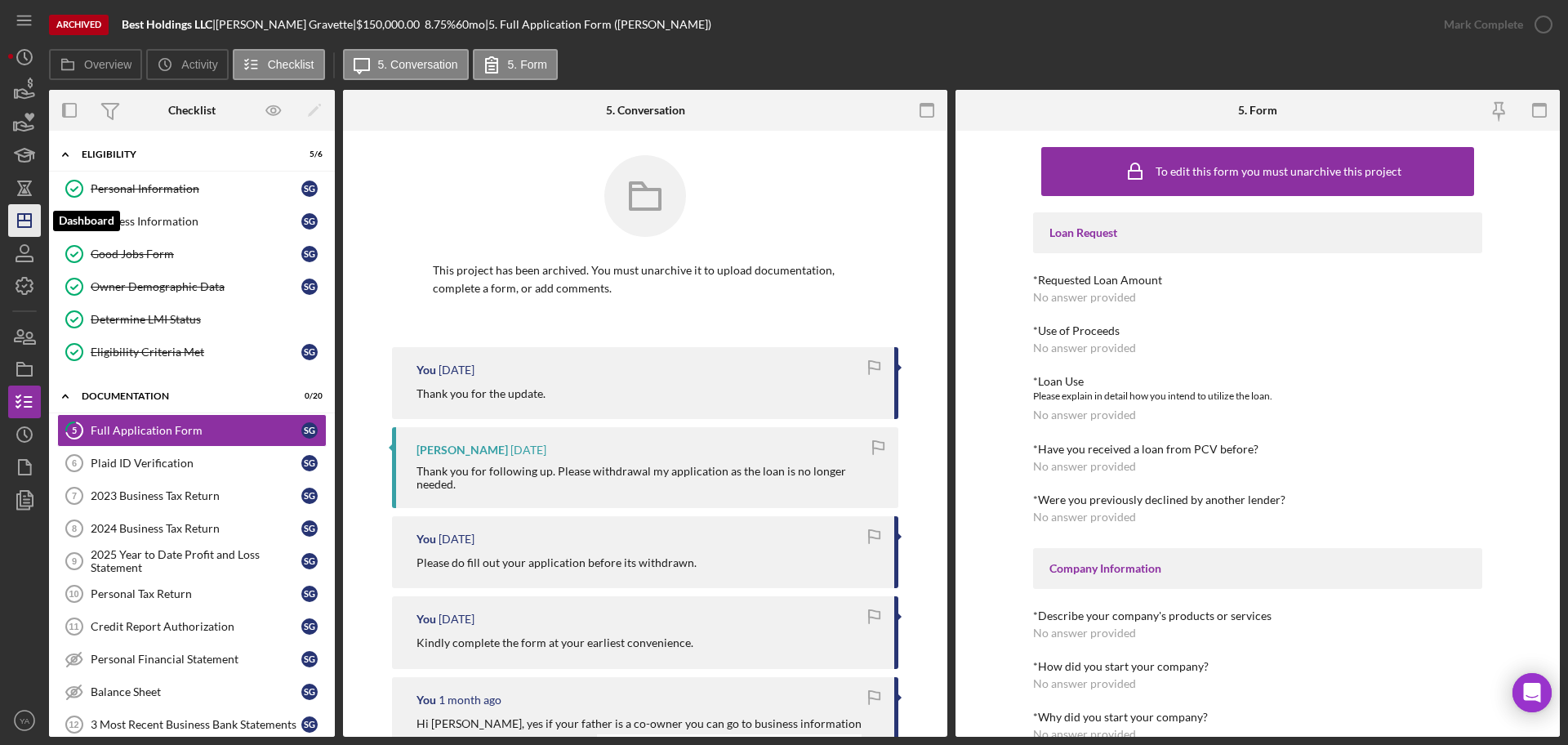
click at [23, 220] on line "button" at bounding box center [25, 220] width 13 height 0
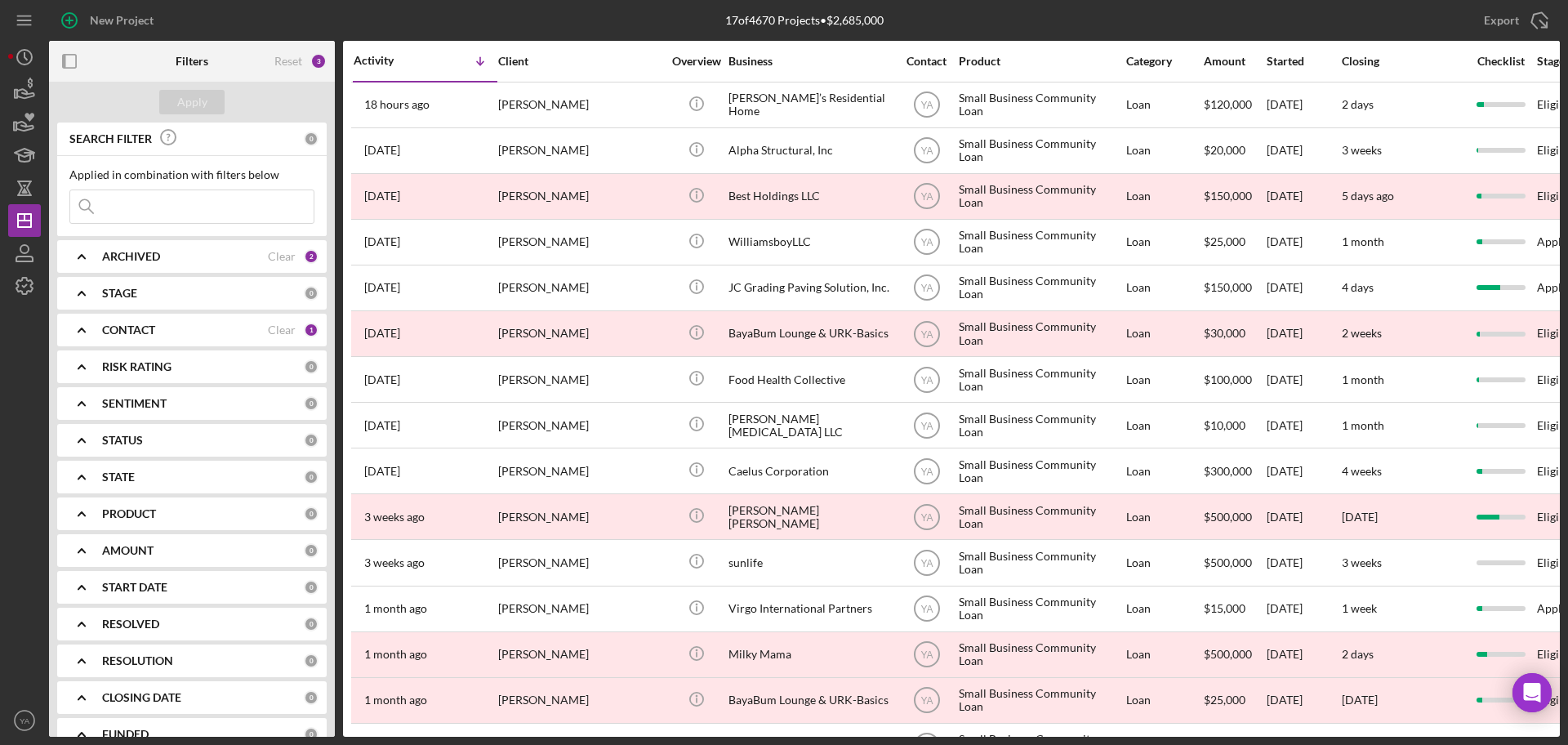
click at [123, 266] on div "ARCHIVED Clear 2" at bounding box center [209, 256] width 216 height 33
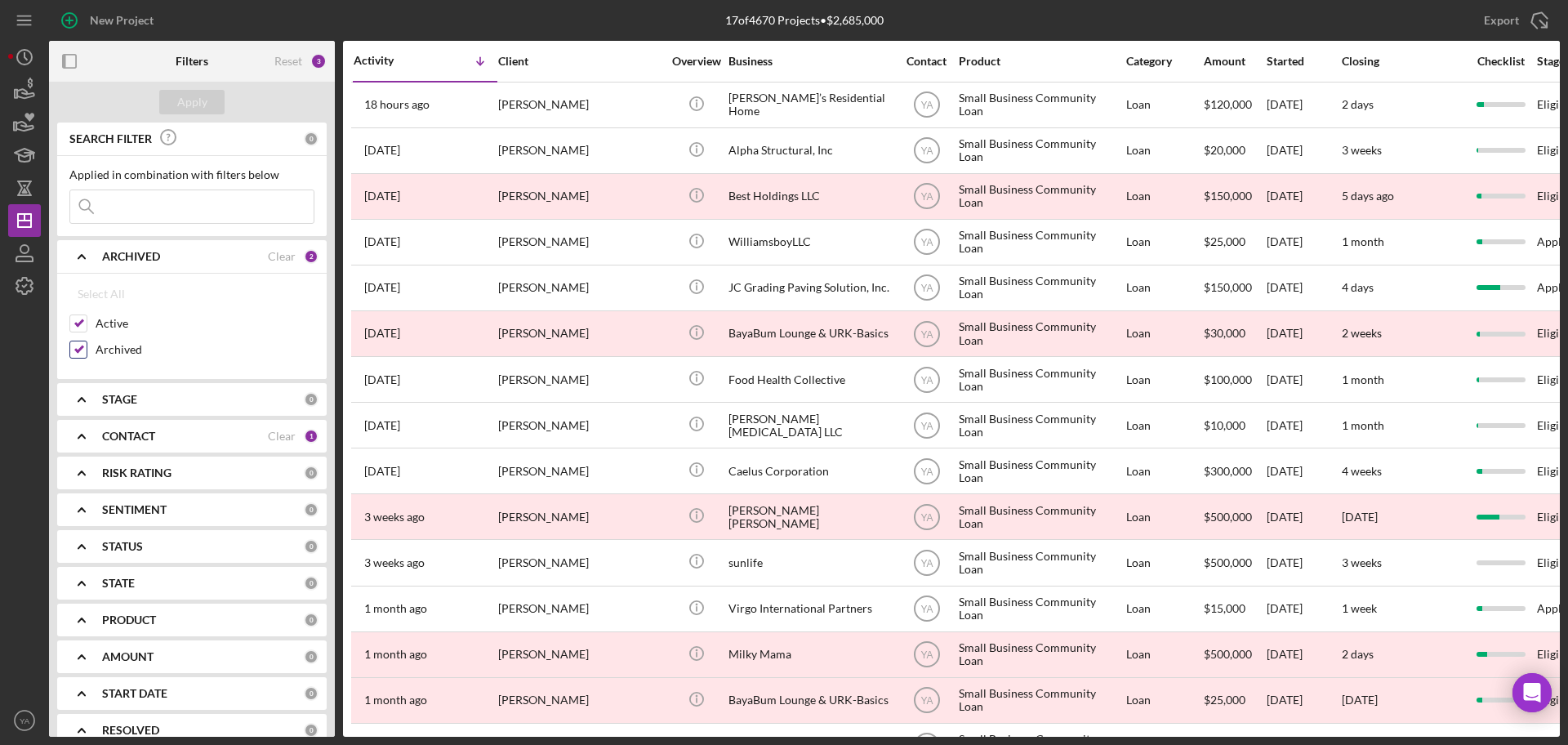
click at [98, 365] on div "Archived" at bounding box center [192, 353] width 245 height 26
click at [84, 356] on input "Archived" at bounding box center [78, 350] width 17 height 17
checkbox input "false"
click at [201, 92] on div "Apply" at bounding box center [192, 102] width 30 height 24
